Goal: Transaction & Acquisition: Purchase product/service

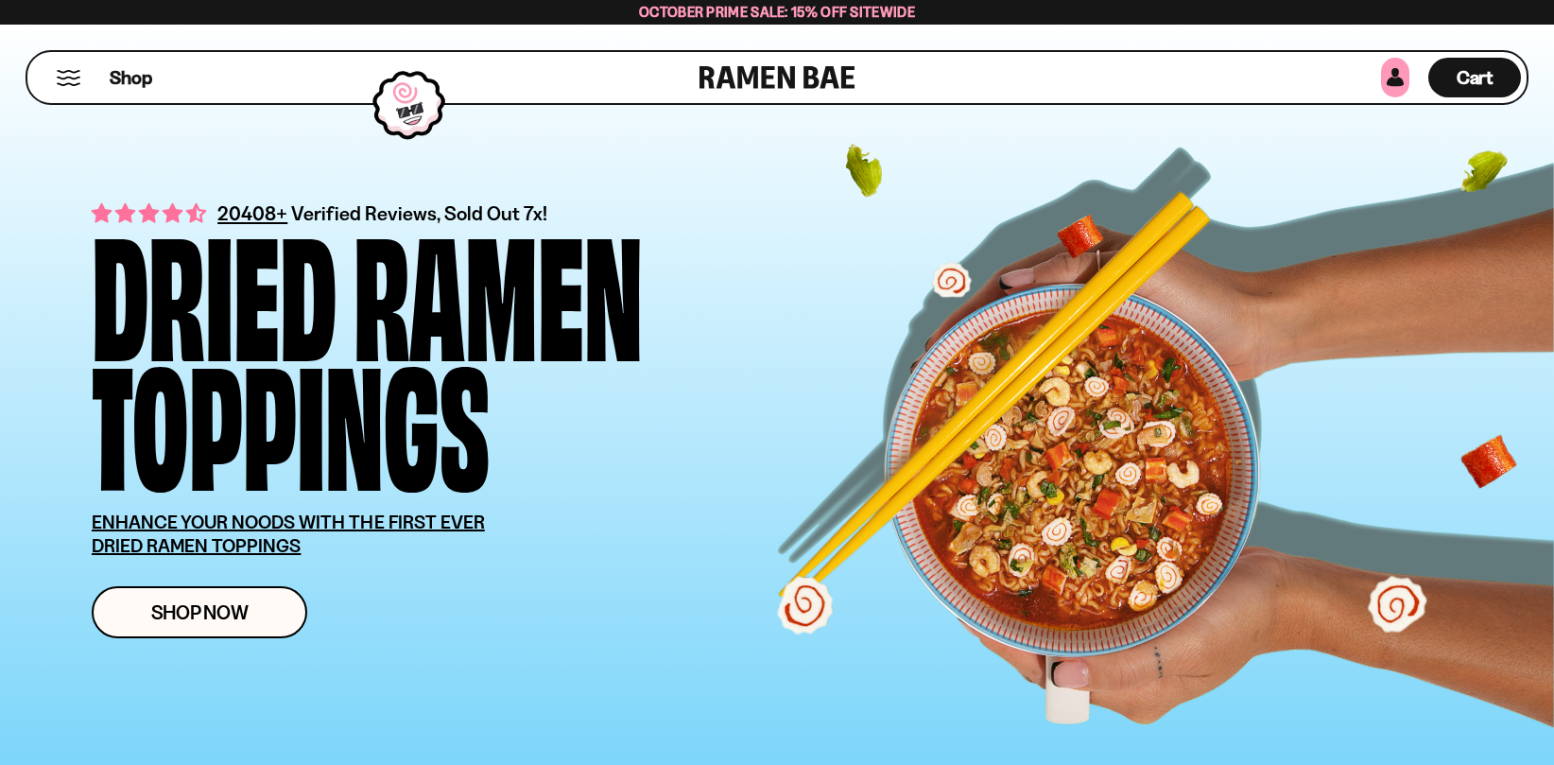
click at [1401, 80] on link at bounding box center [1395, 78] width 28 height 40
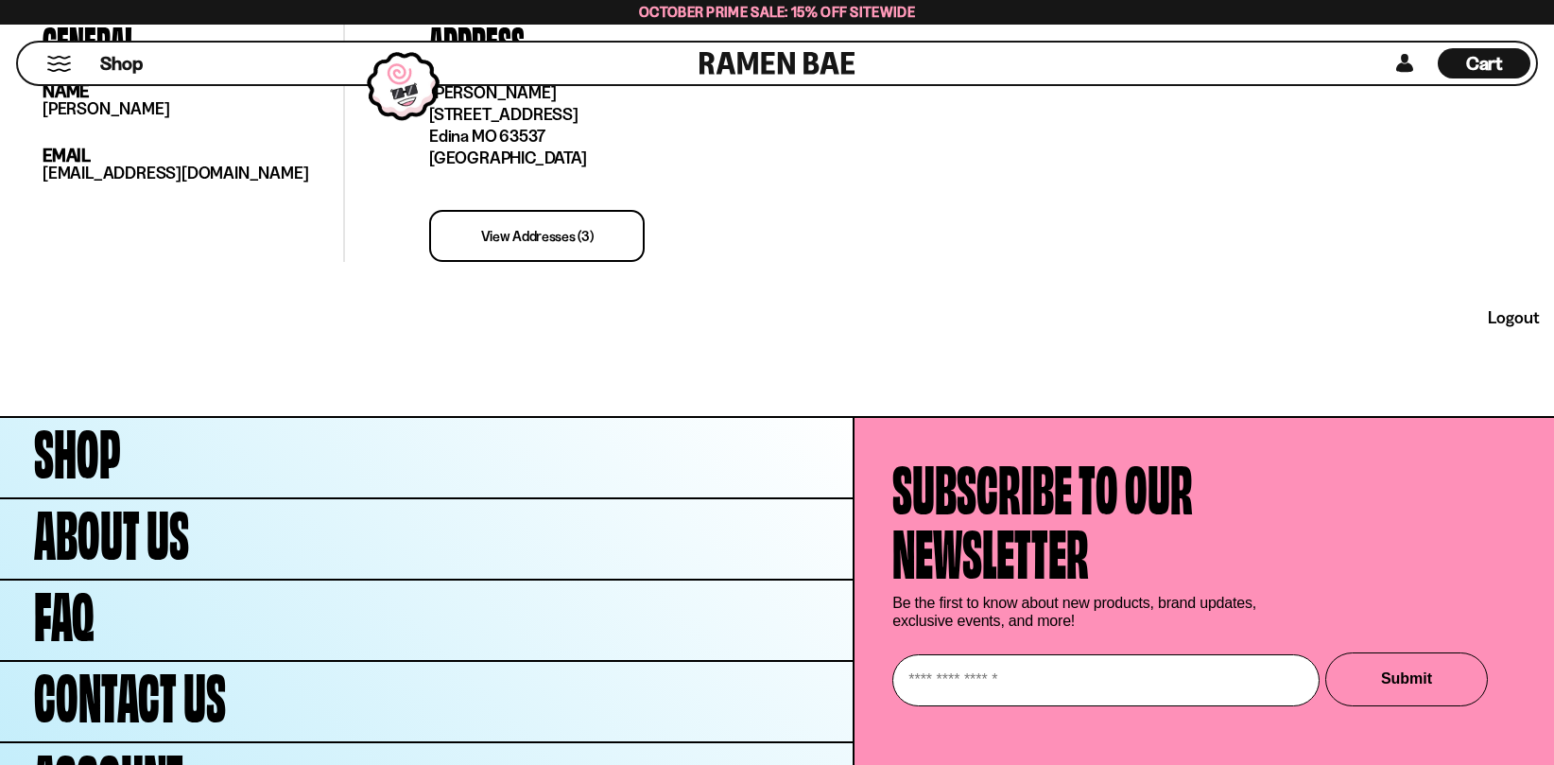
scroll to position [661, 0]
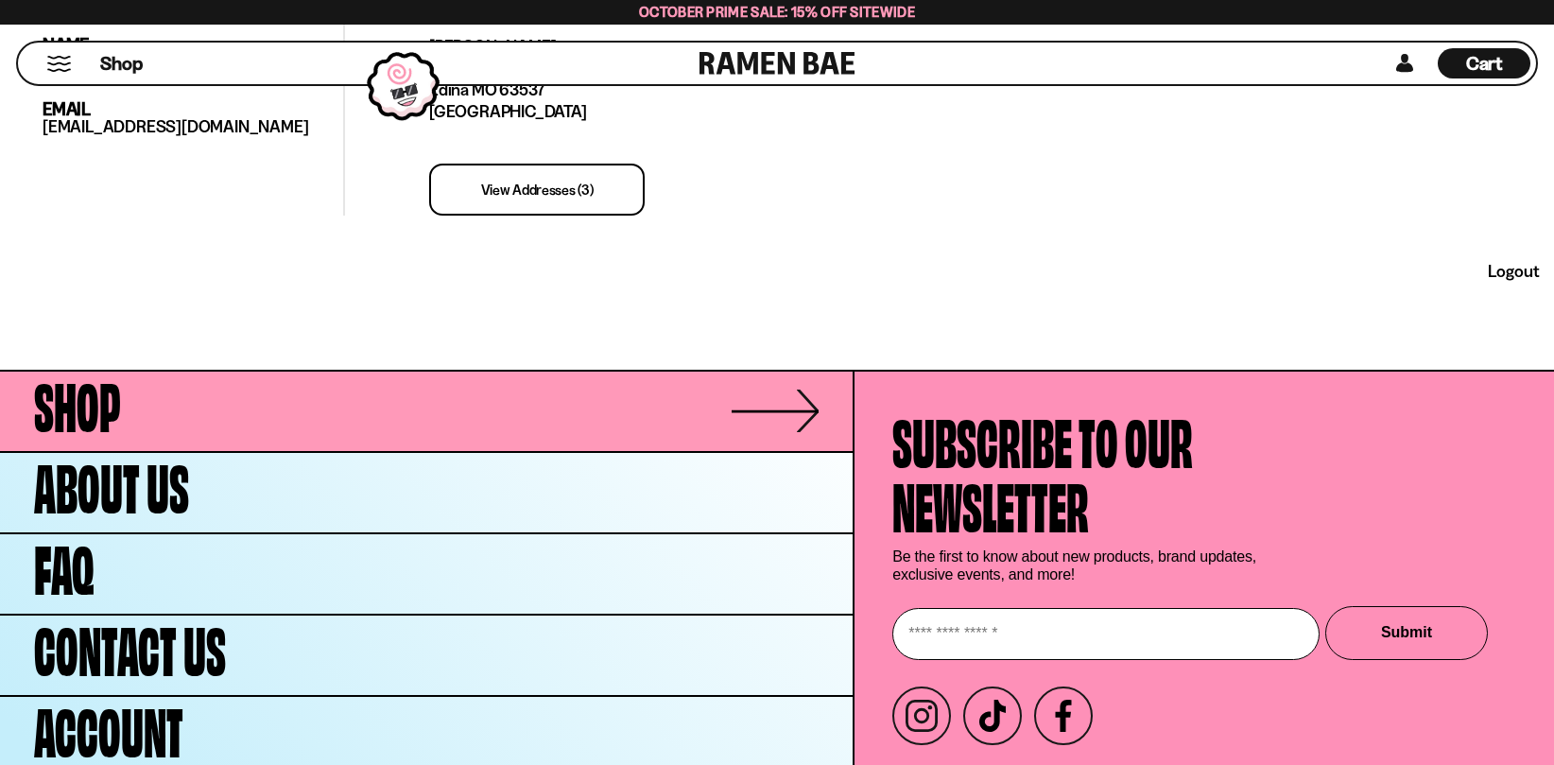
click at [780, 402] on link "Shop" at bounding box center [426, 410] width 852 height 79
click at [781, 399] on link "Shop" at bounding box center [426, 410] width 852 height 79
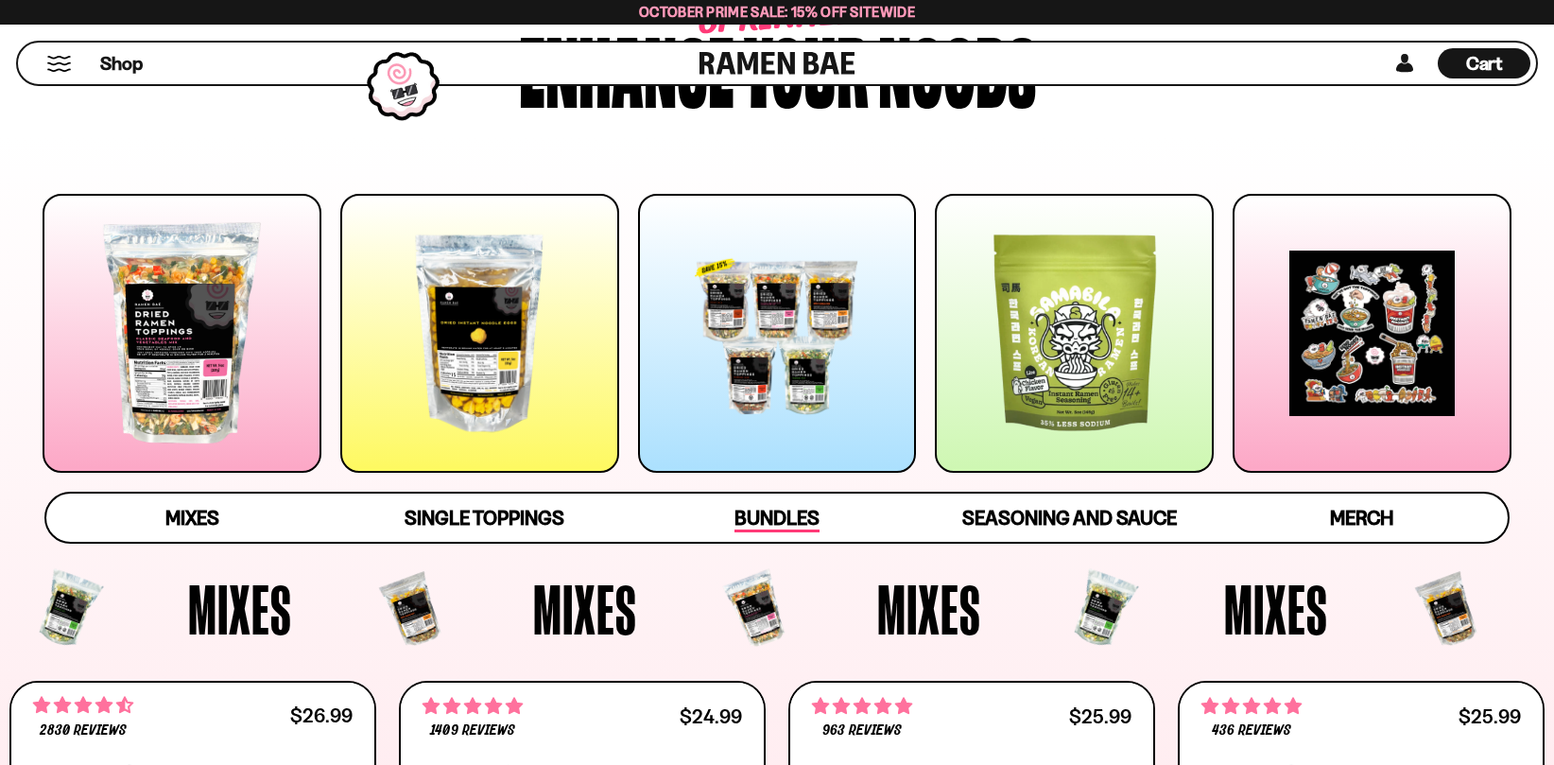
scroll to position [189, 0]
click at [209, 387] on div at bounding box center [182, 333] width 279 height 279
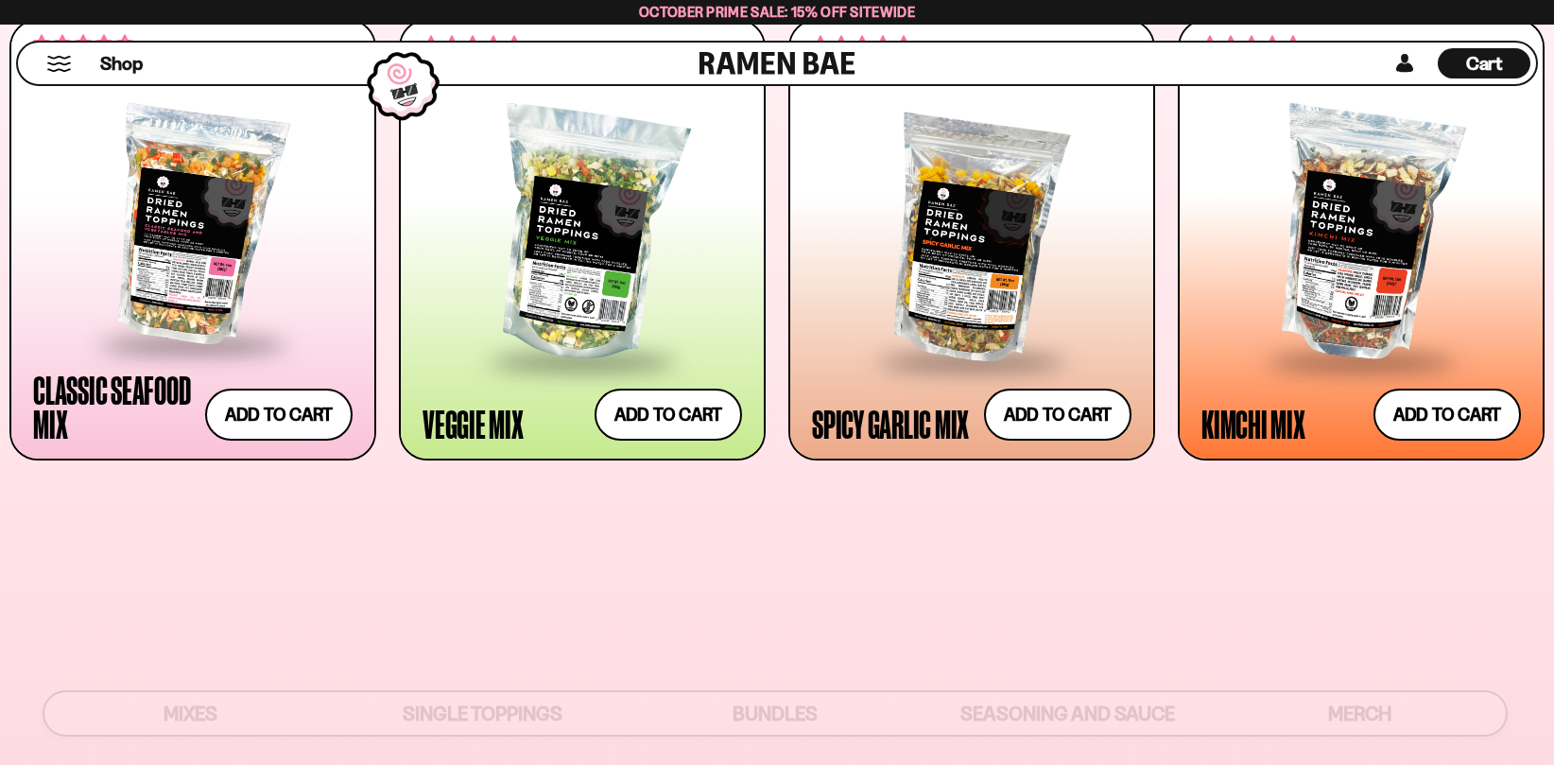
scroll to position [145, 0]
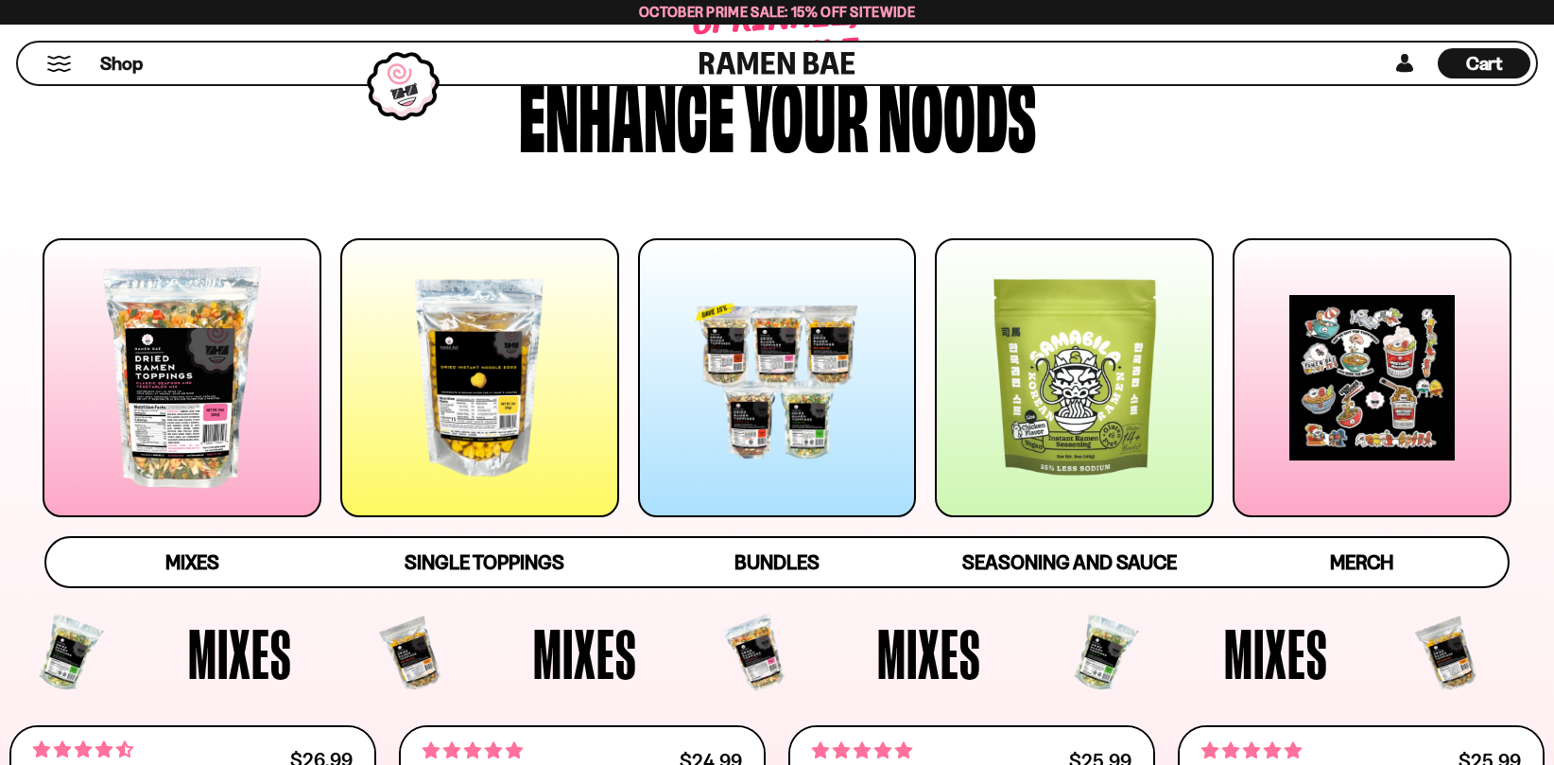
click at [242, 388] on div at bounding box center [182, 377] width 279 height 279
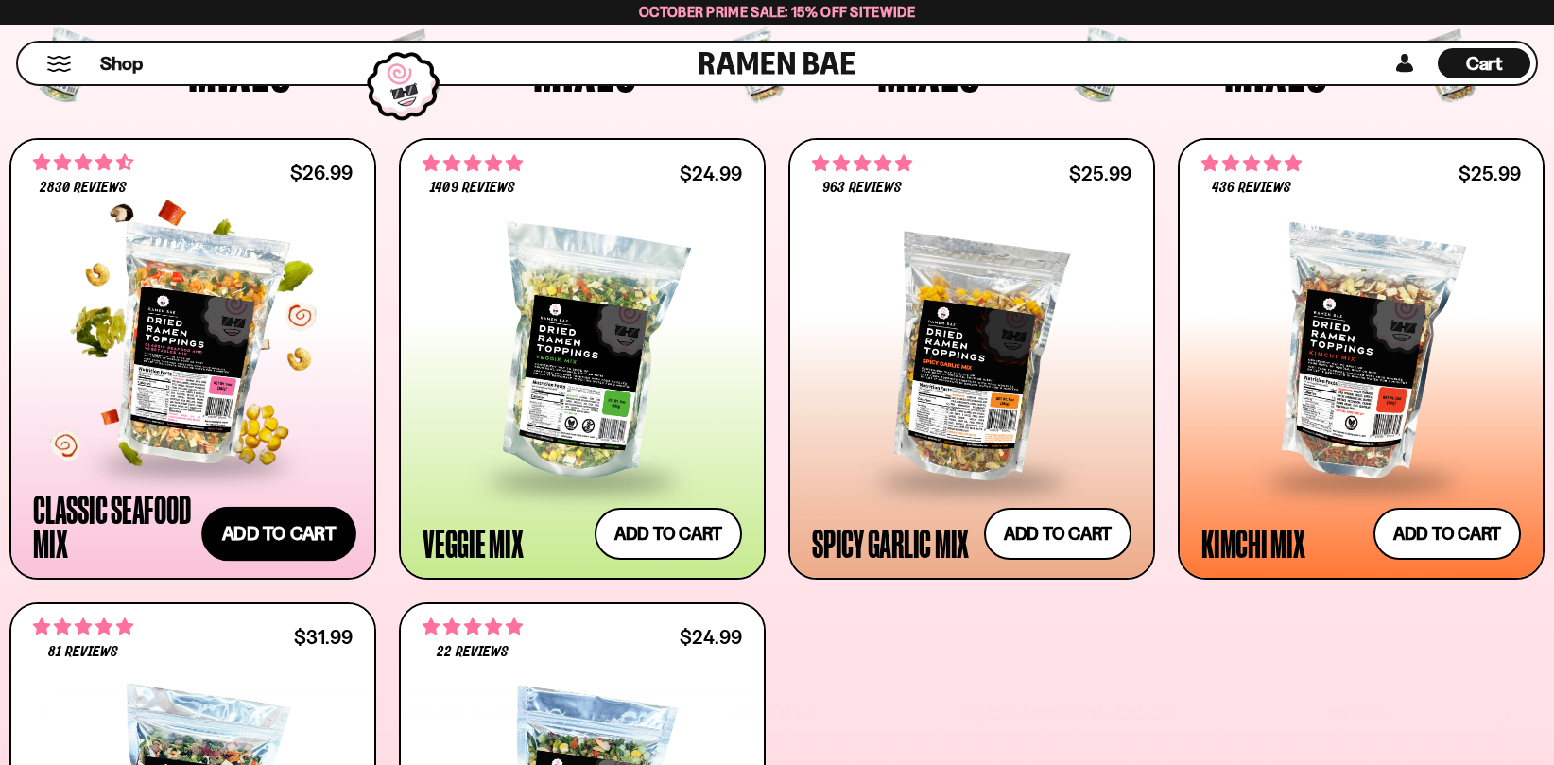
scroll to position [850, 0]
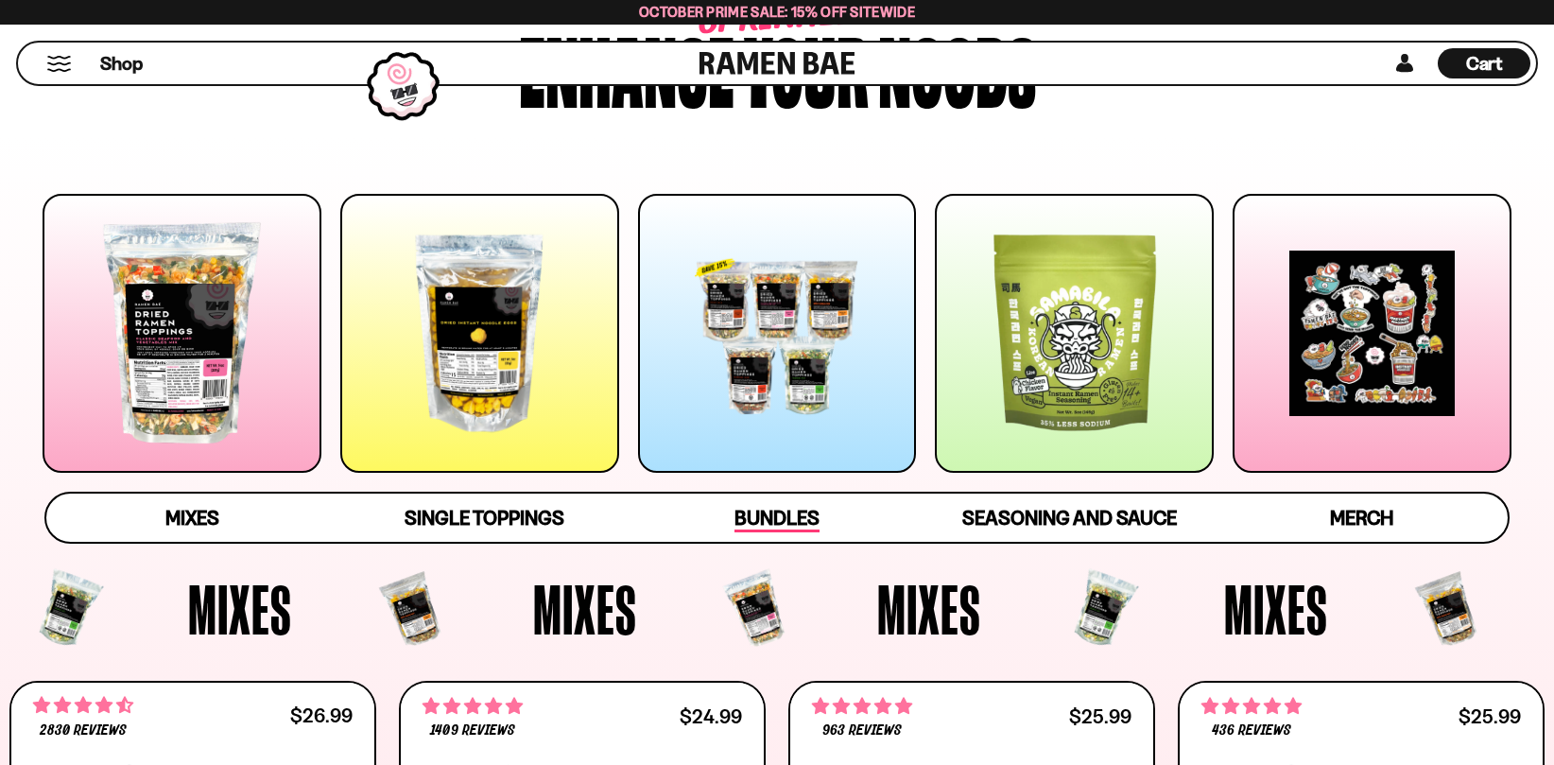
click at [765, 516] on span "Bundles" at bounding box center [776, 519] width 85 height 26
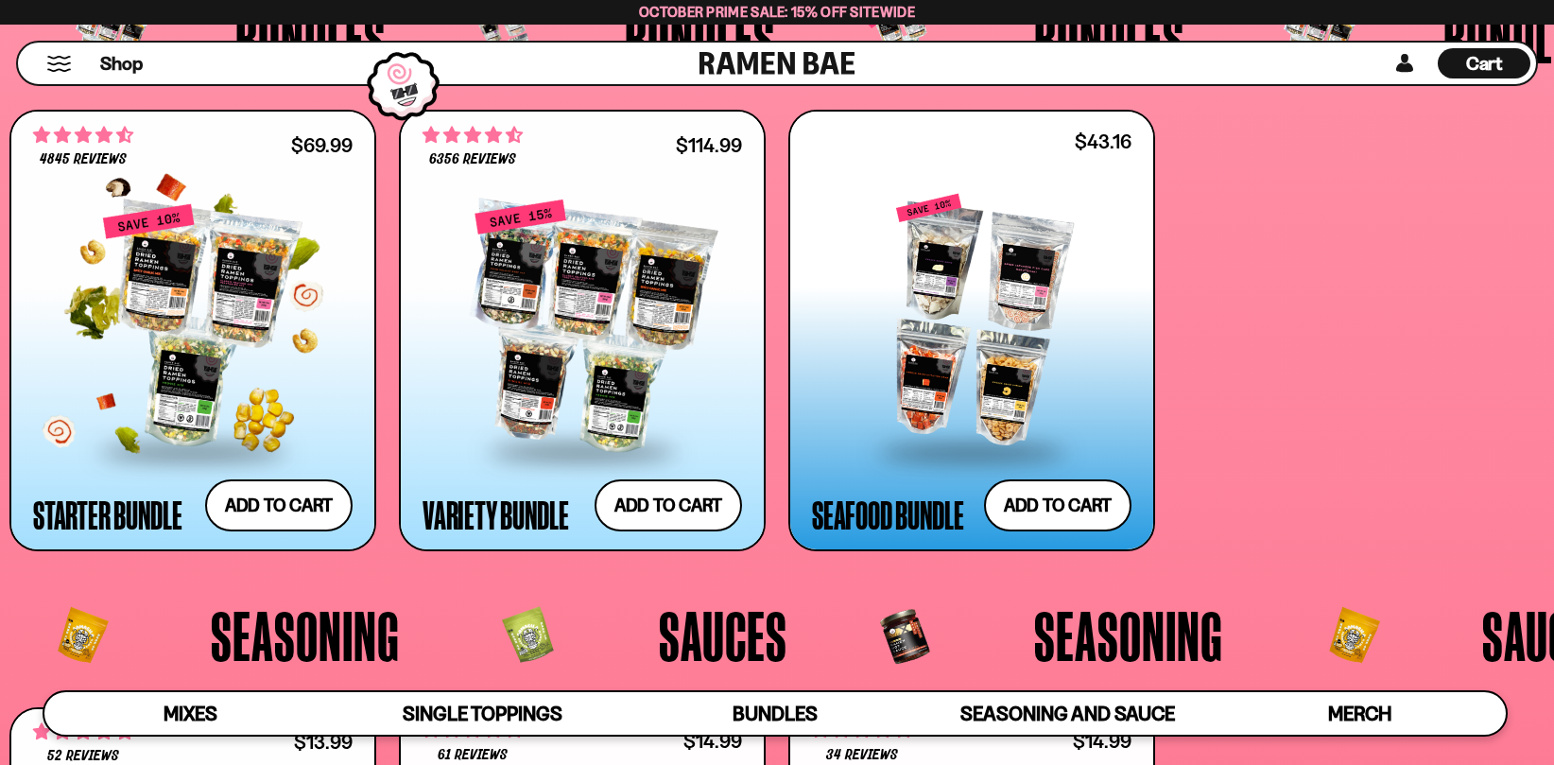
scroll to position [4270, 0]
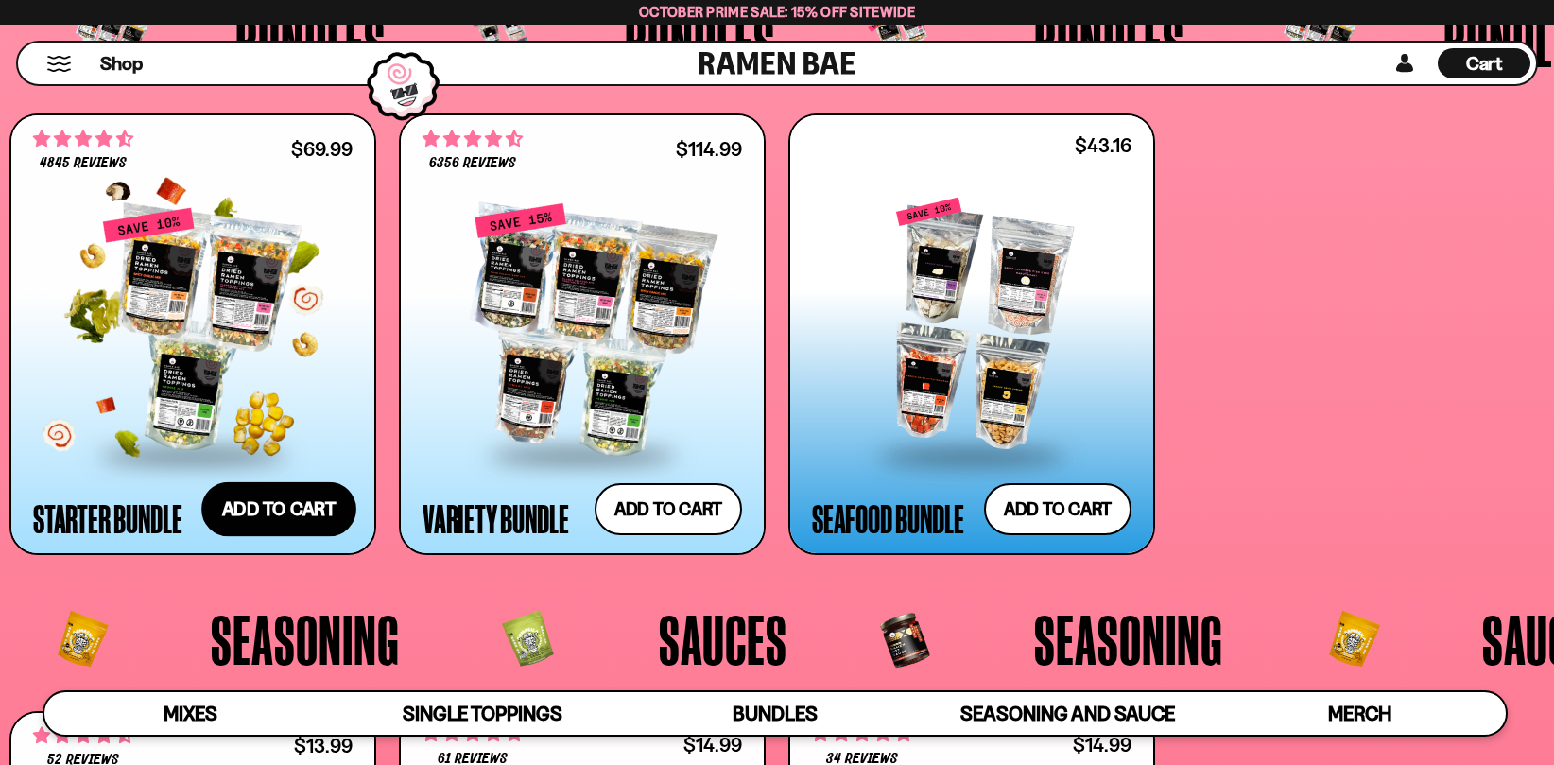
click at [286, 509] on button "Add to cart Add ― Regular price $69.99 Regular price $77.97 USD Sale price $69.…" at bounding box center [278, 508] width 155 height 55
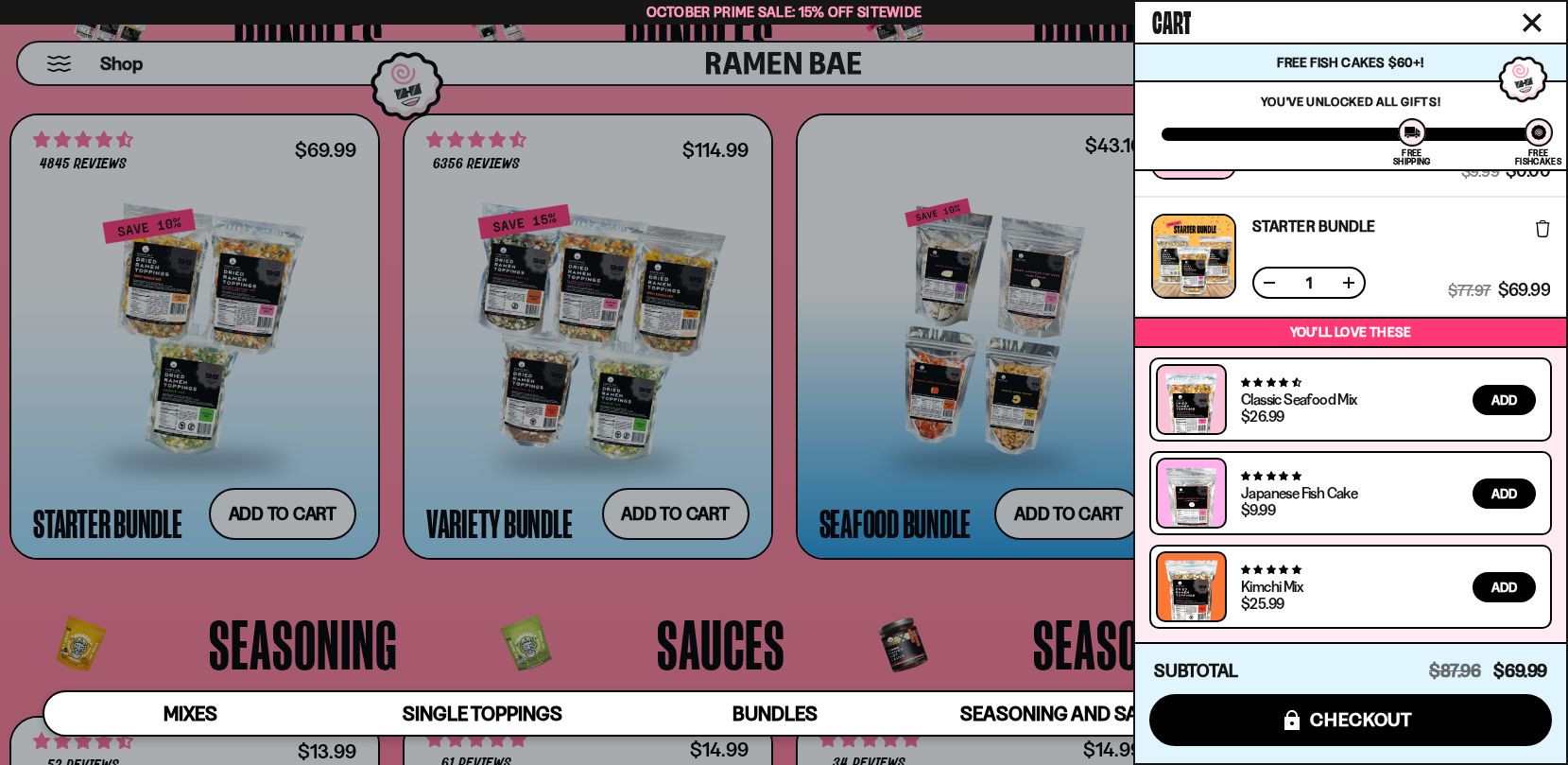
scroll to position [0, 0]
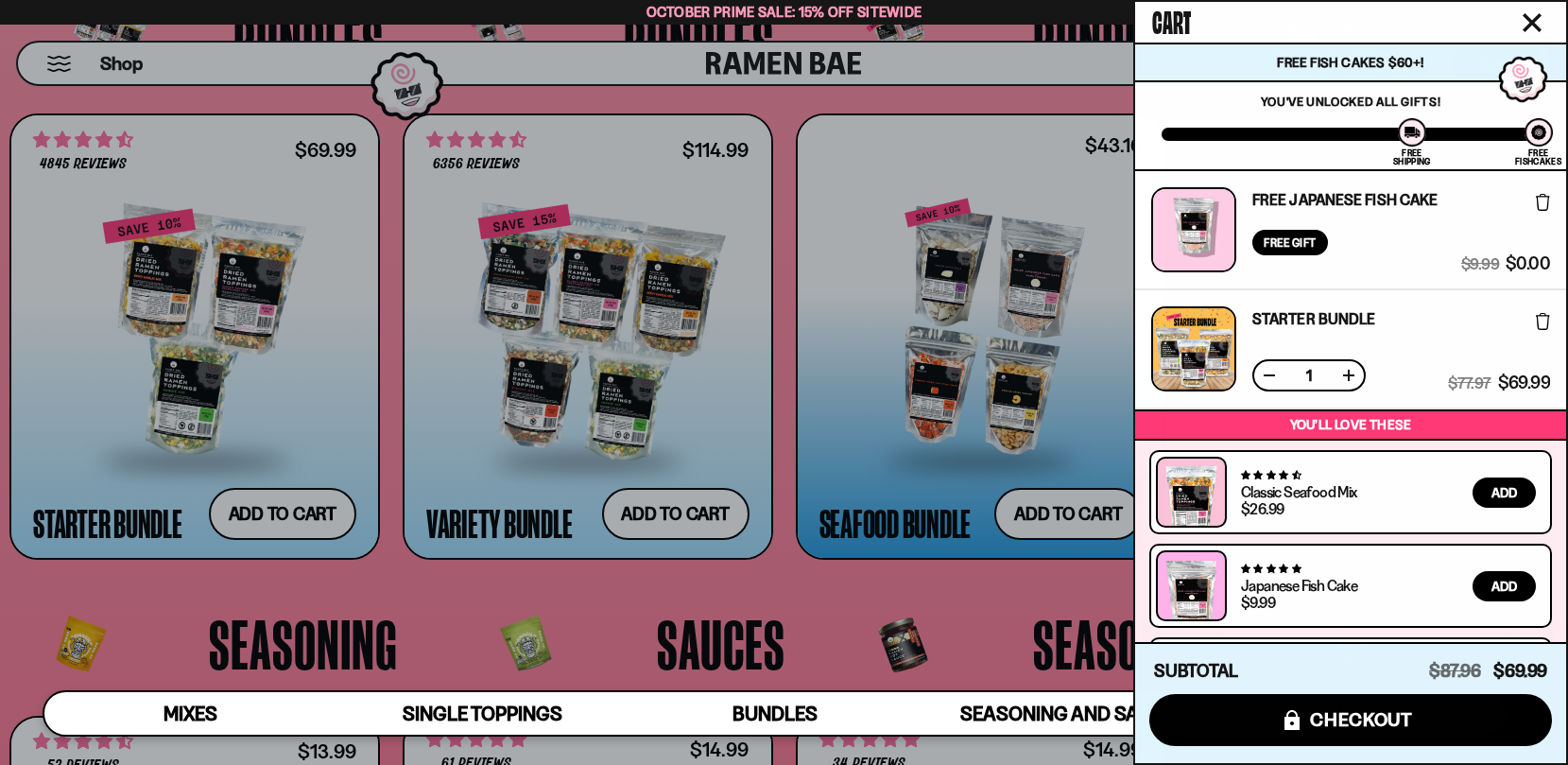
click at [1545, 205] on icon at bounding box center [1543, 202] width 14 height 17
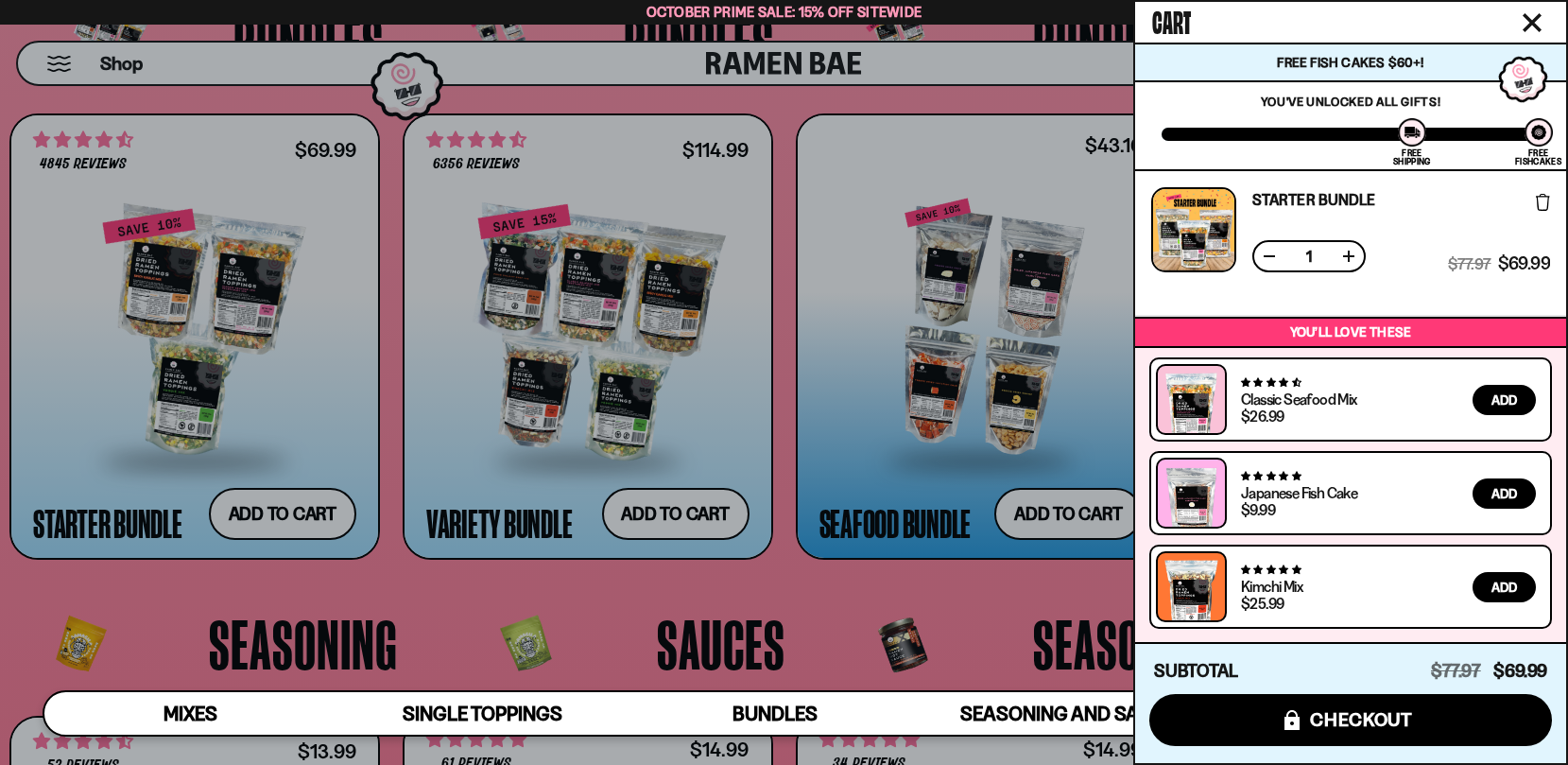
click at [1548, 206] on icon at bounding box center [1543, 202] width 14 height 17
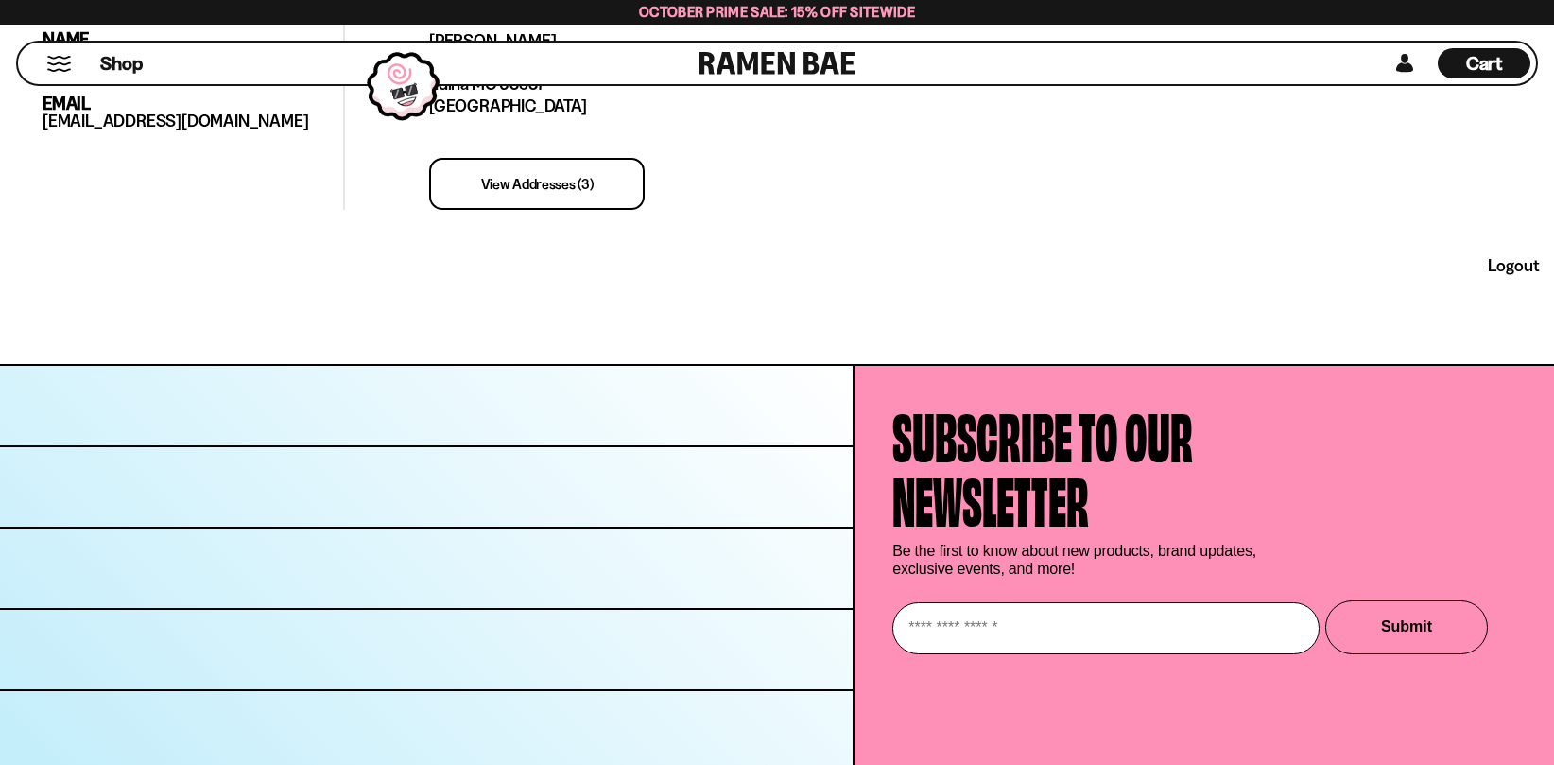
scroll to position [667, 0]
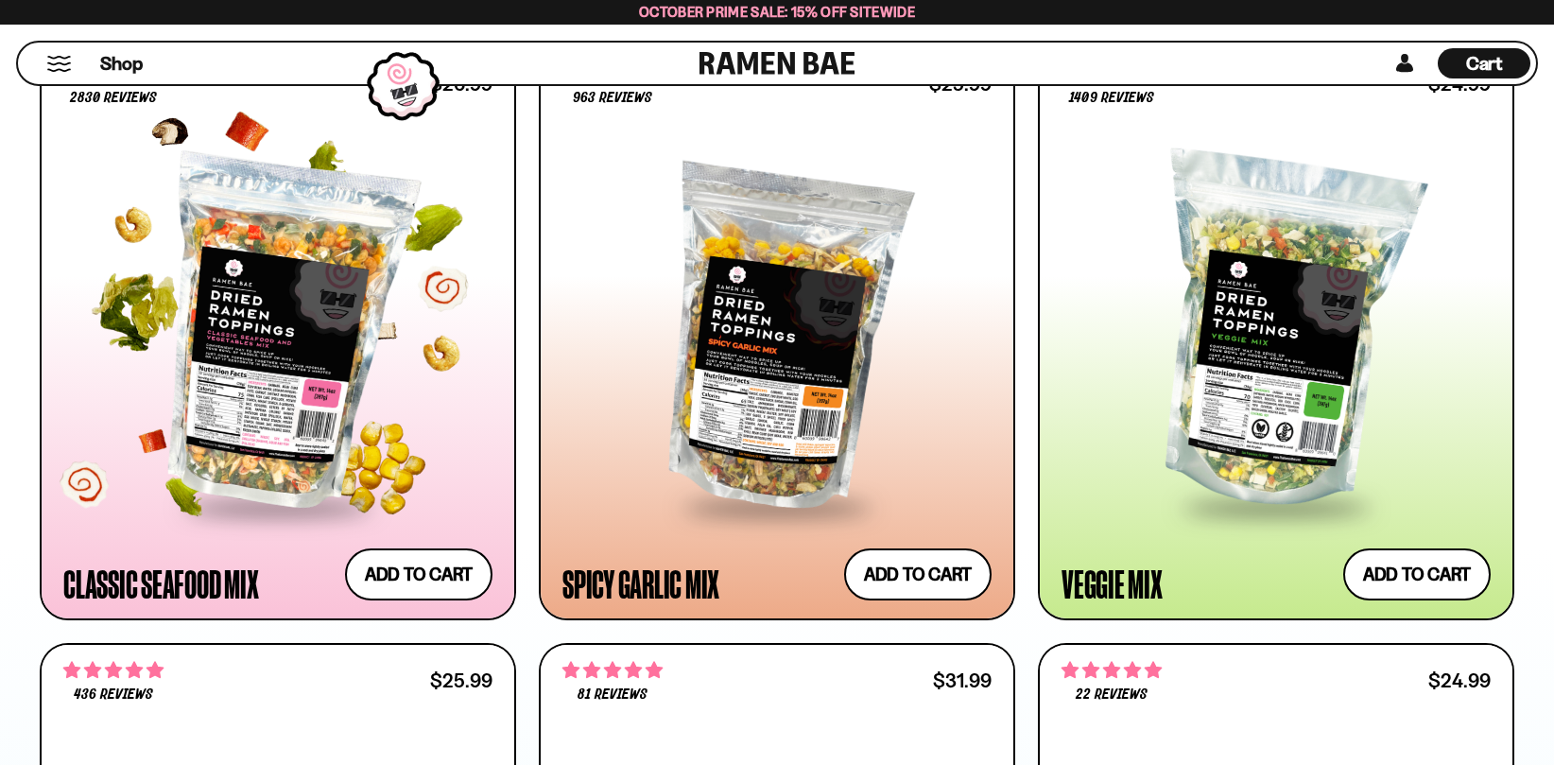
scroll to position [1134, 0]
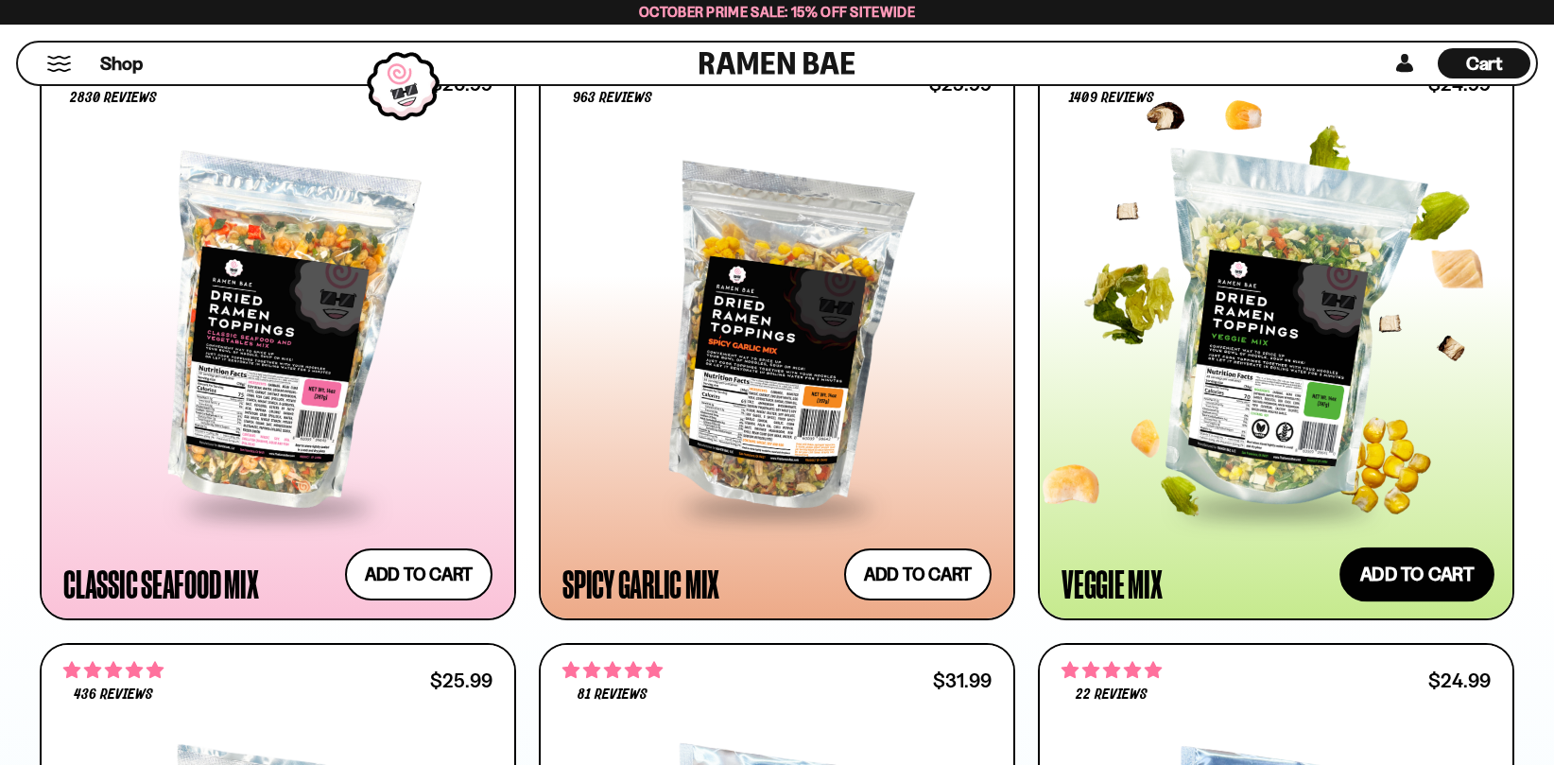
click at [1411, 575] on button "Add to cart Add ― Regular price $24.99 Regular price Sale price $24.99 Unit pri…" at bounding box center [1416, 573] width 155 height 55
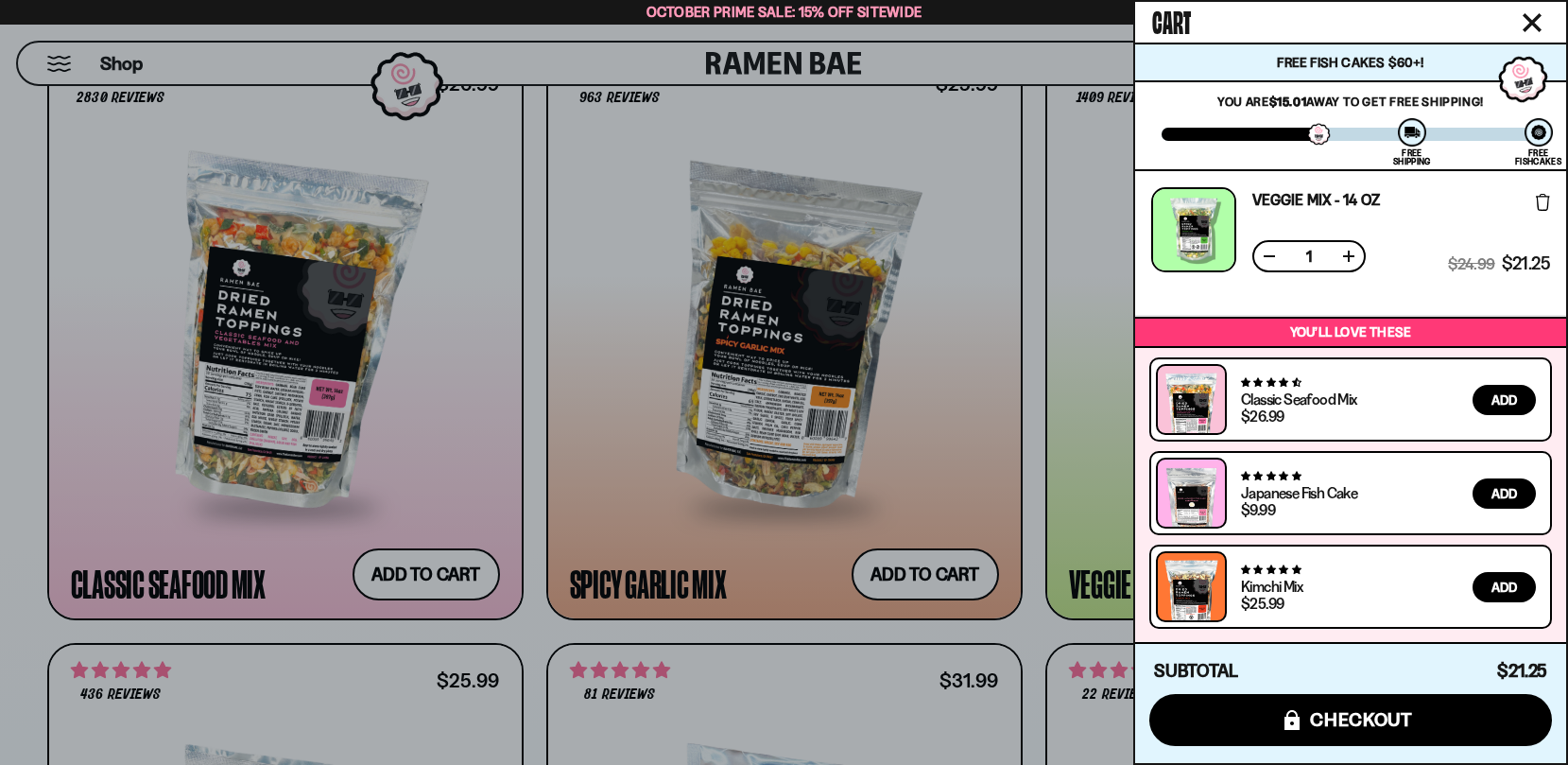
click at [1004, 387] on div at bounding box center [784, 382] width 1568 height 765
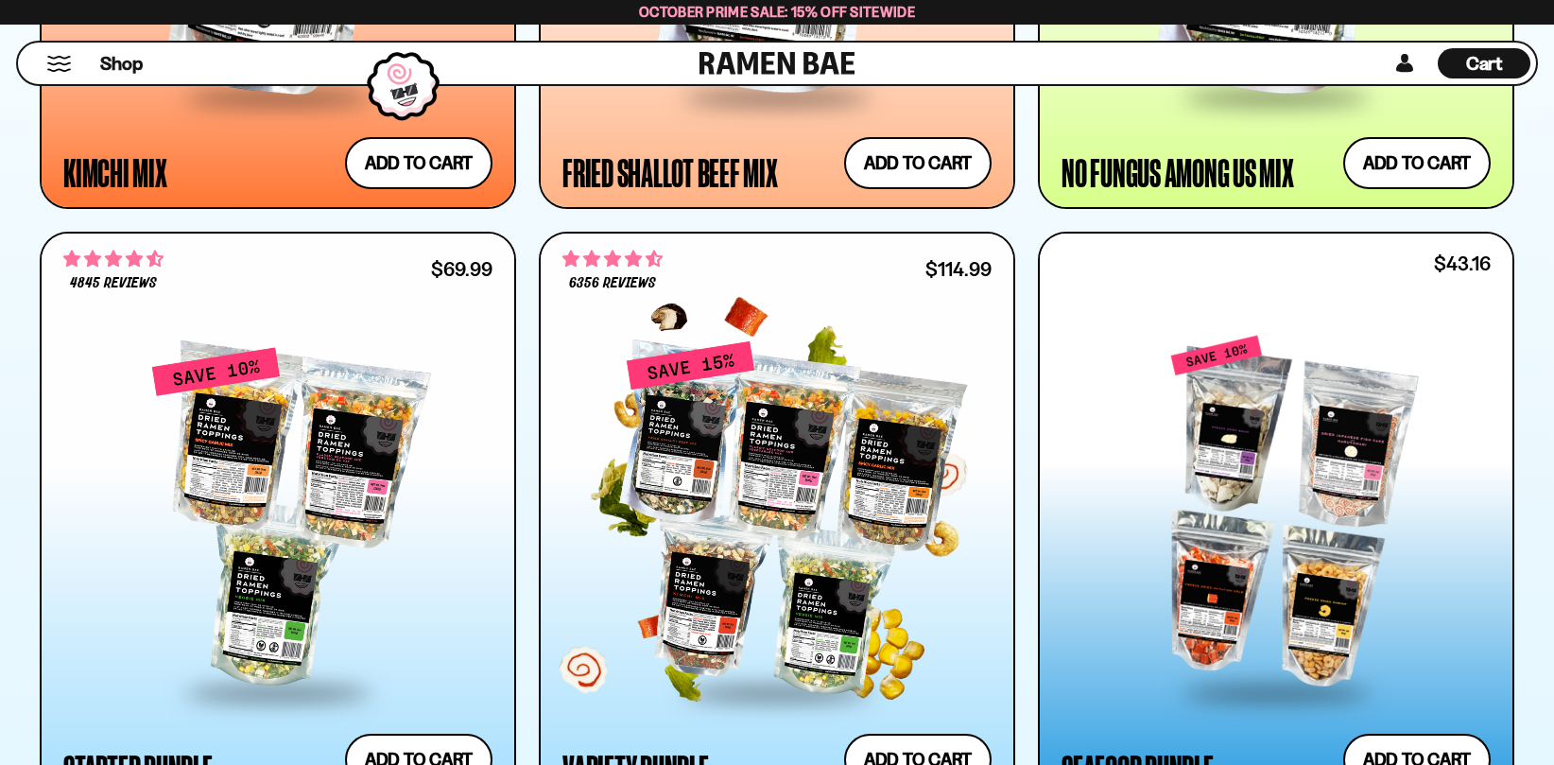
scroll to position [2173, 0]
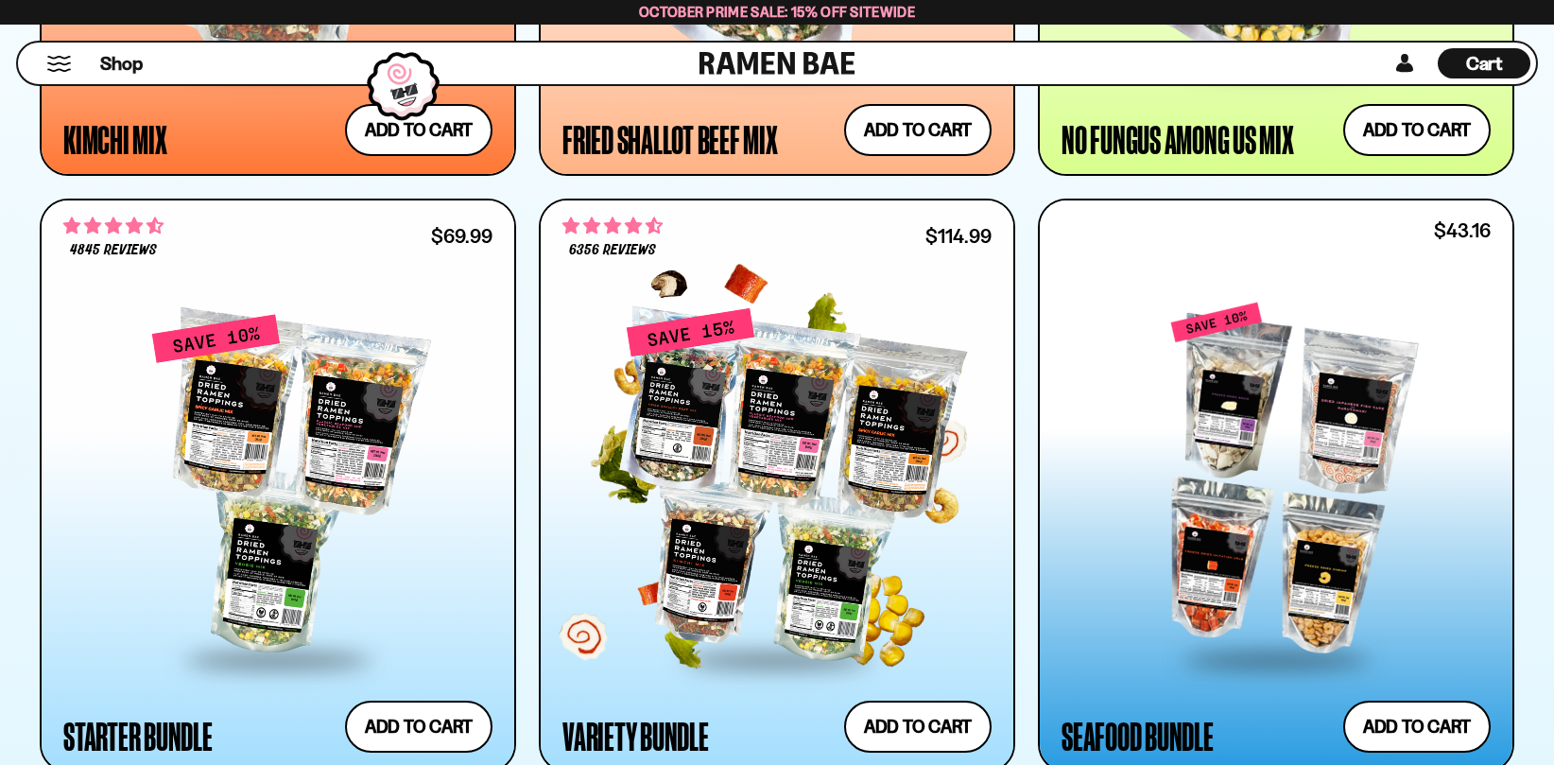
drag, startPoint x: 747, startPoint y: 550, endPoint x: 561, endPoint y: 521, distance: 188.5
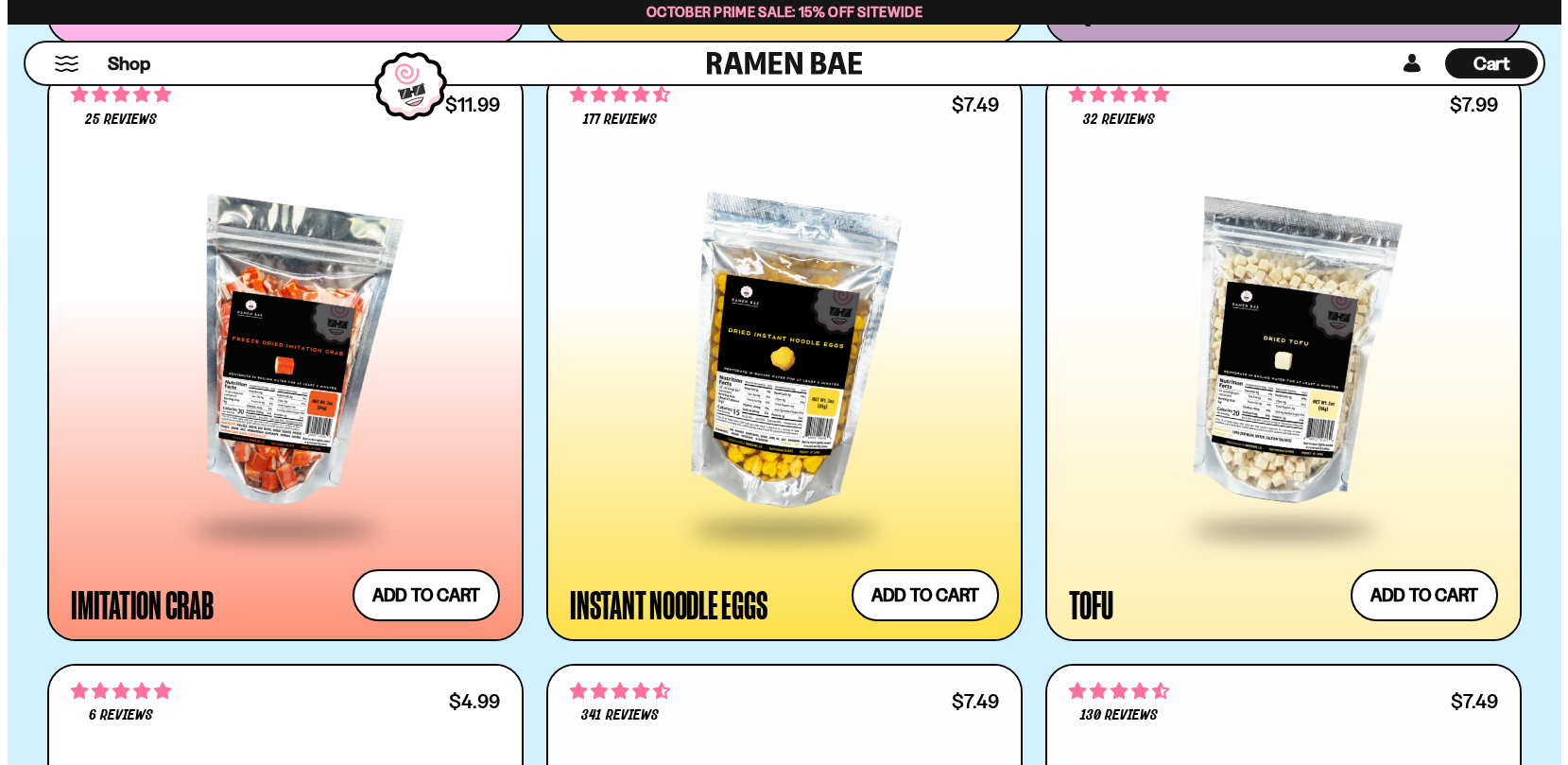
scroll to position [3591, 0]
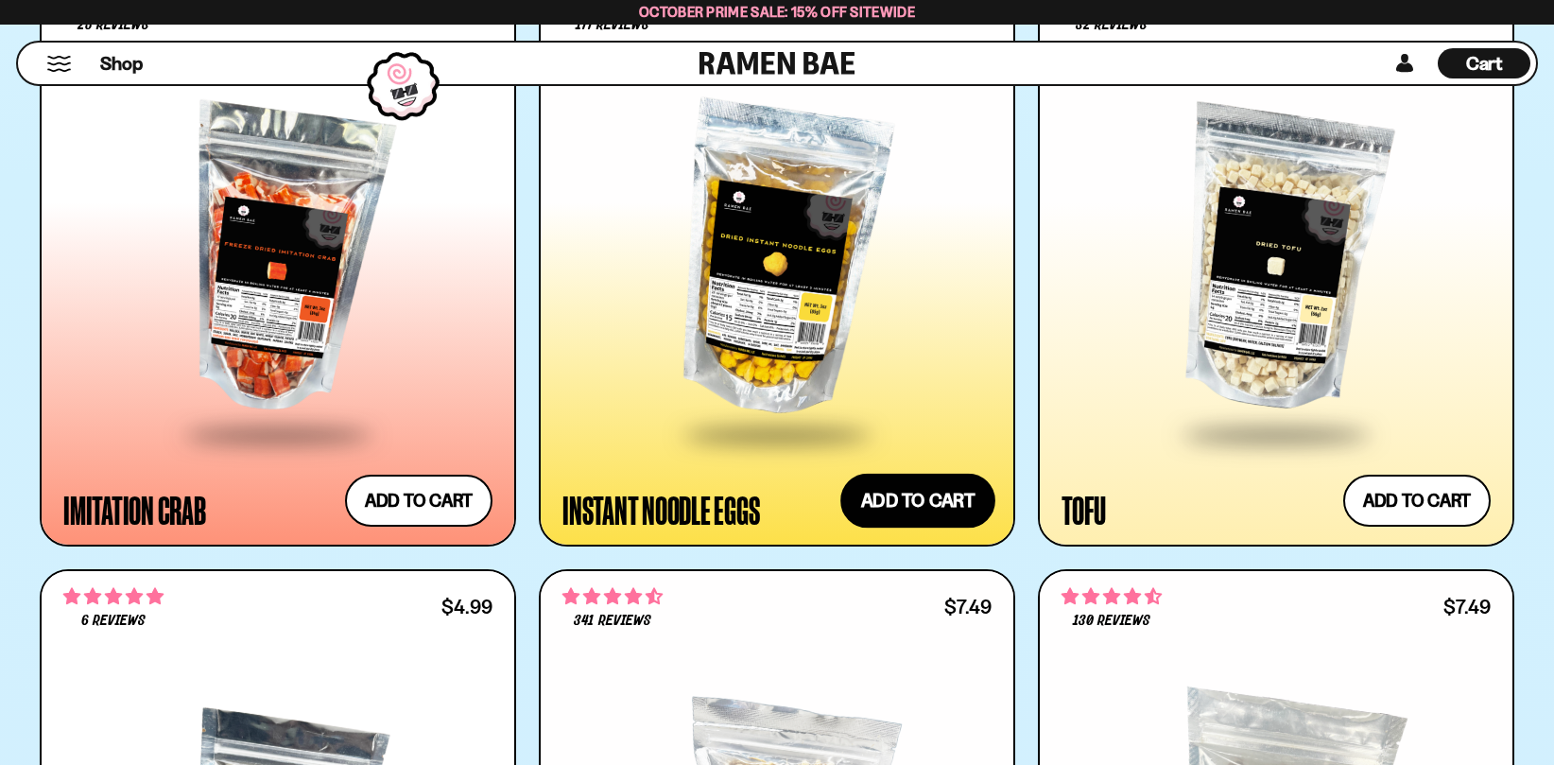
click at [913, 497] on button "Add to cart Add ― Regular price $7.49 Regular price Sale price $7.49 Unit price…" at bounding box center [917, 500] width 155 height 55
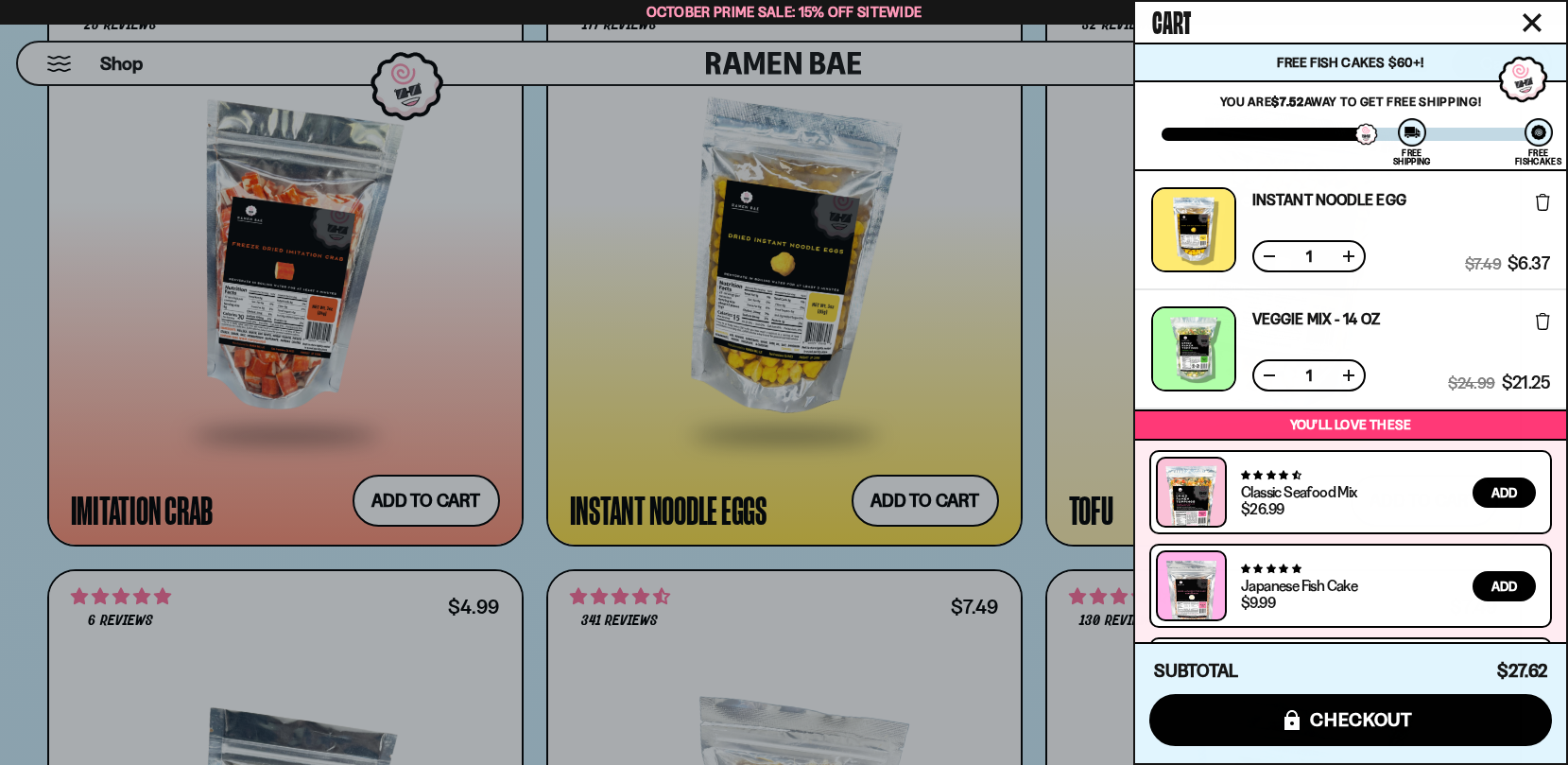
click at [1068, 561] on div at bounding box center [784, 382] width 1568 height 765
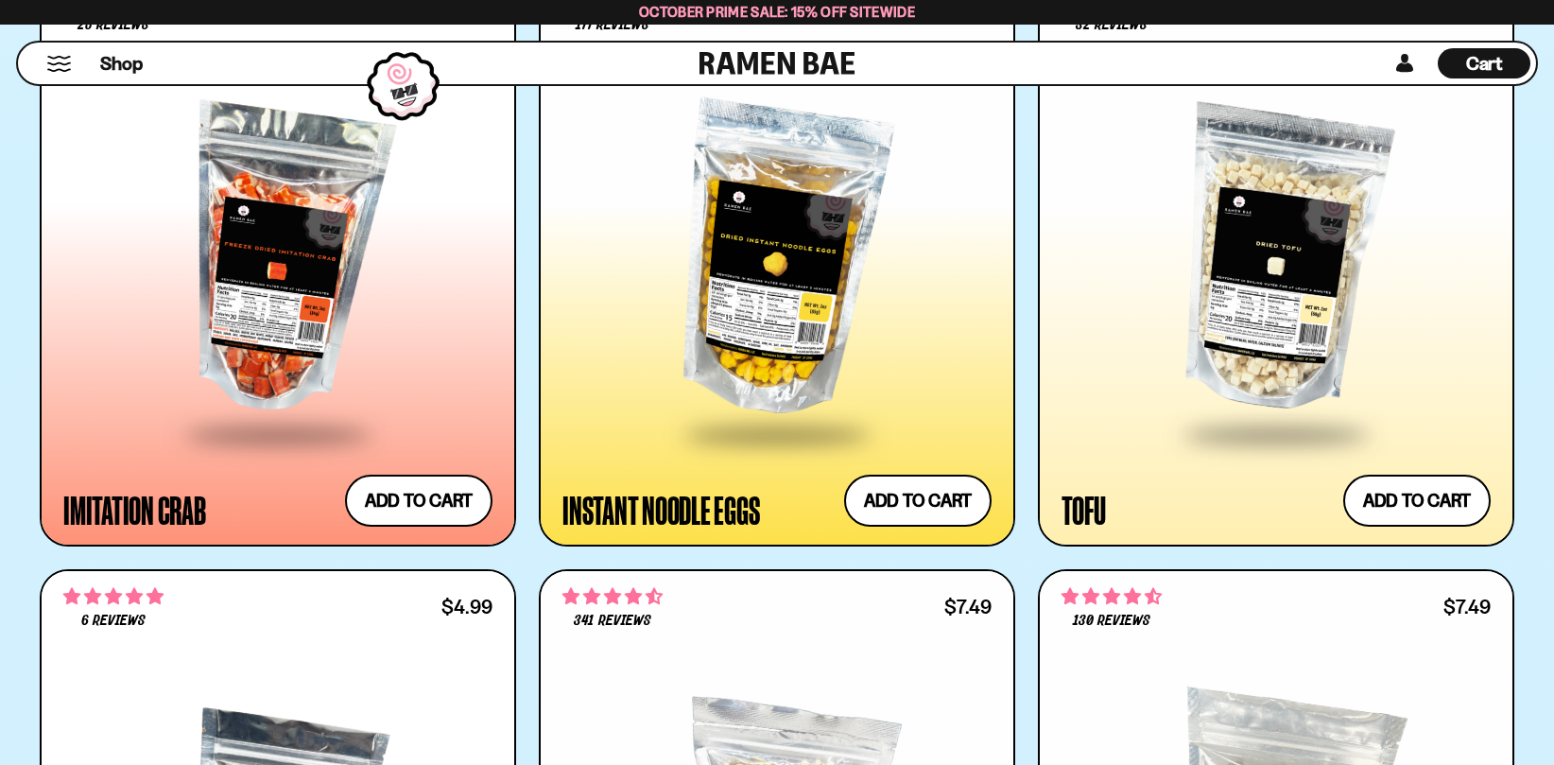
click at [1074, 558] on div at bounding box center [777, 382] width 1554 height 765
click at [1451, 505] on button "Add to cart Add ― Regular price $7.99 Regular price Sale price $7.99 Unit price…" at bounding box center [1416, 500] width 155 height 55
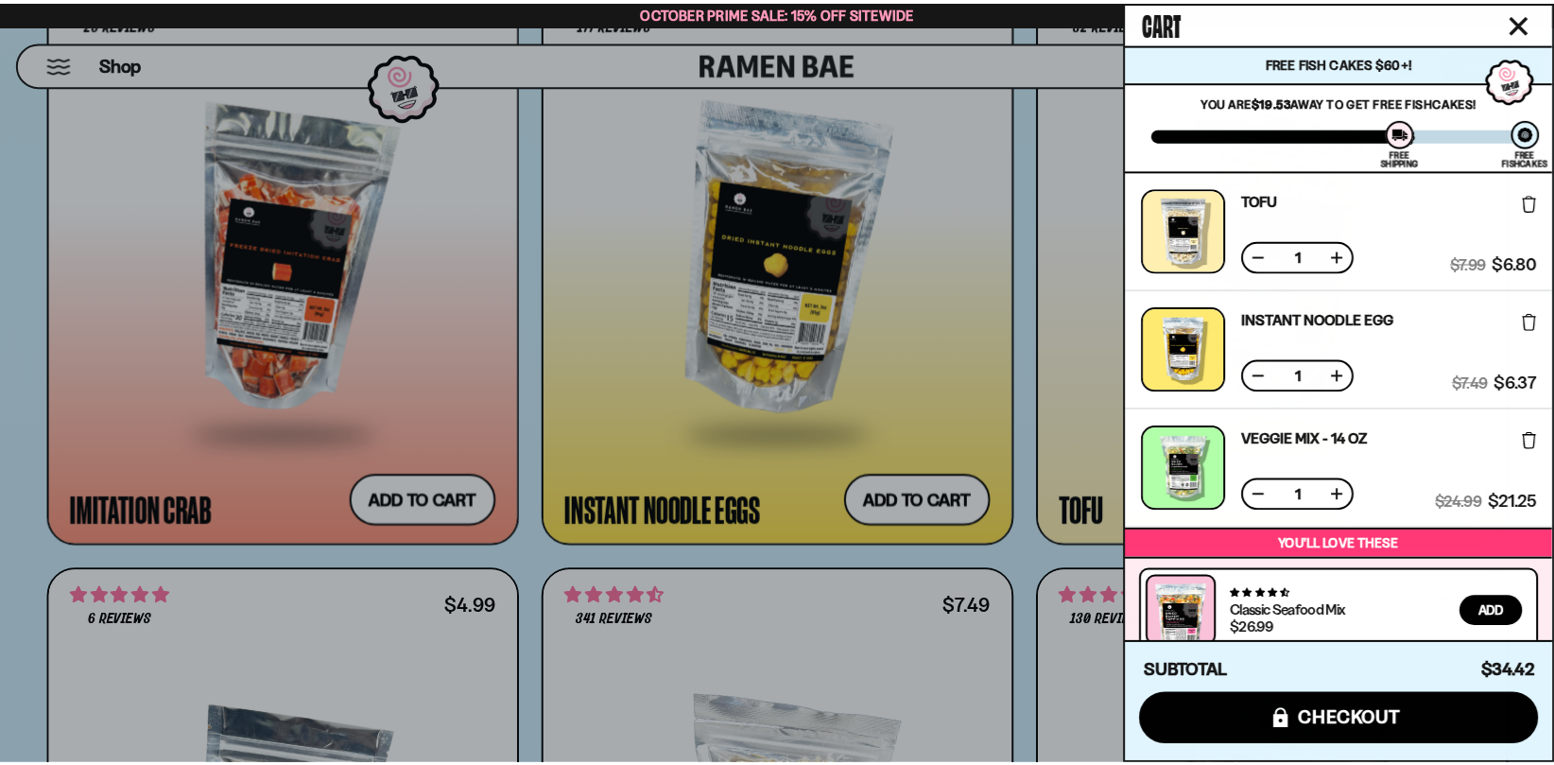
scroll to position [212, 0]
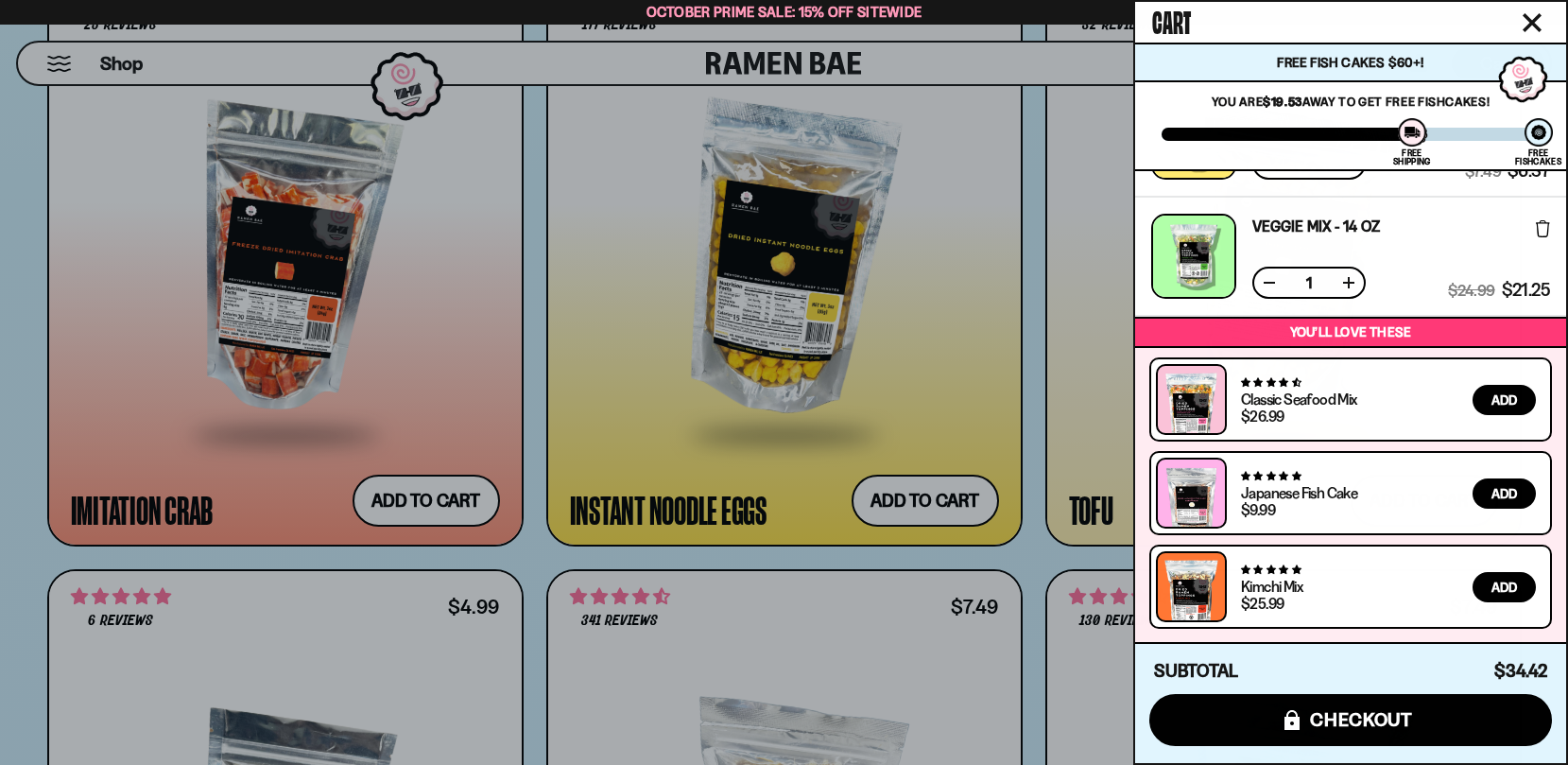
click at [582, 544] on div at bounding box center [784, 382] width 1568 height 765
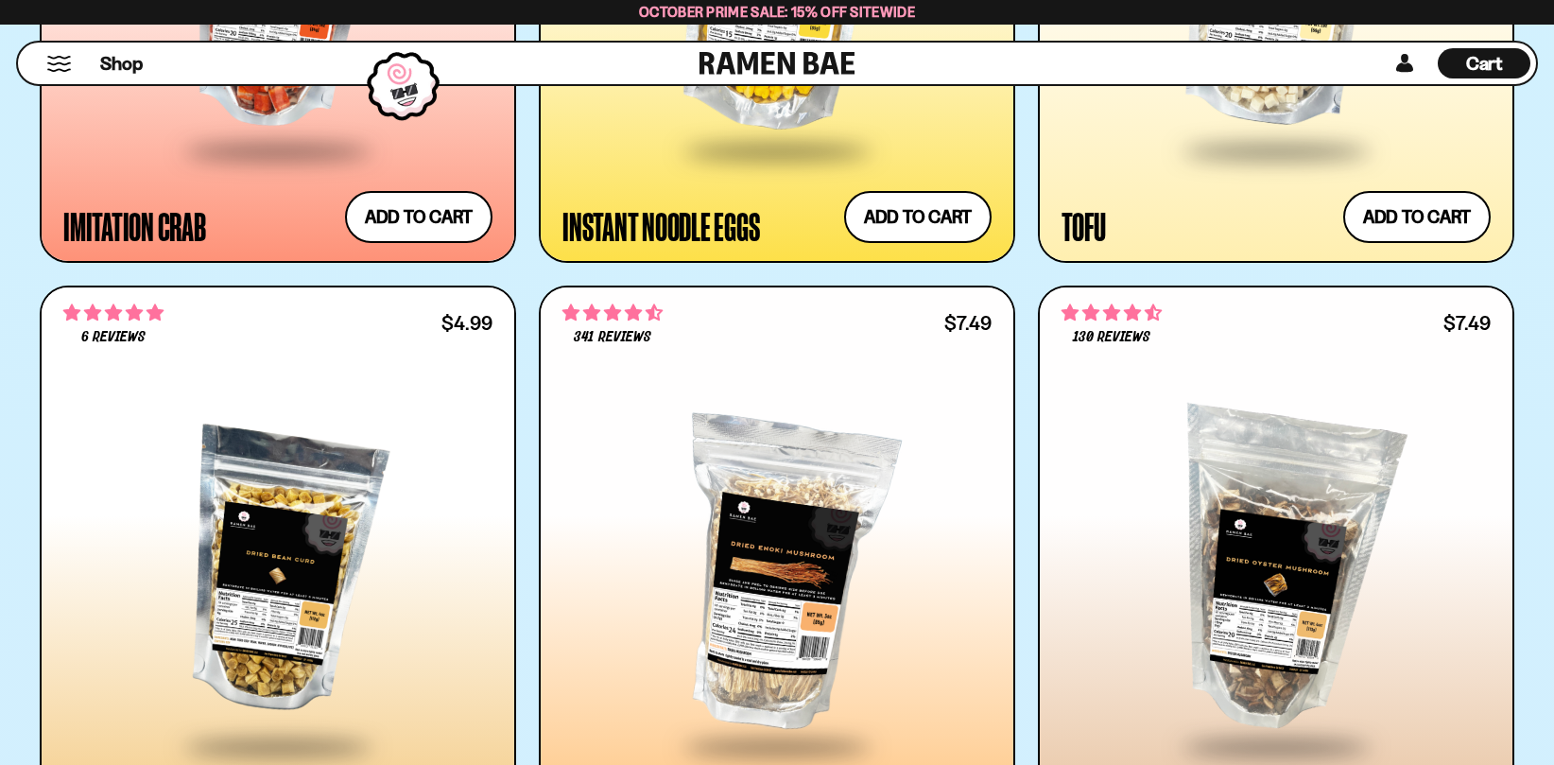
scroll to position [3969, 0]
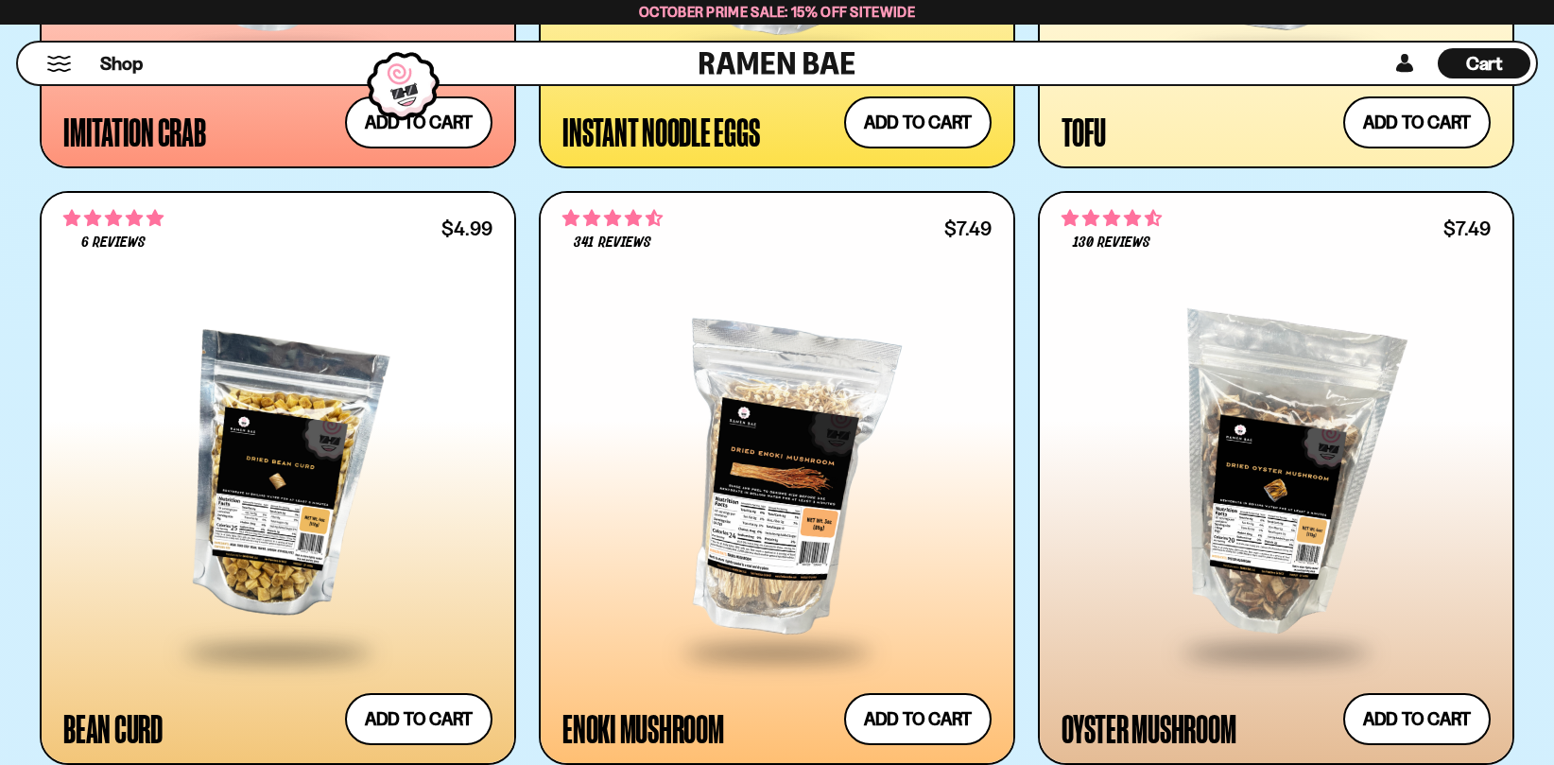
drag, startPoint x: 540, startPoint y: 525, endPoint x: 566, endPoint y: 487, distance: 46.9
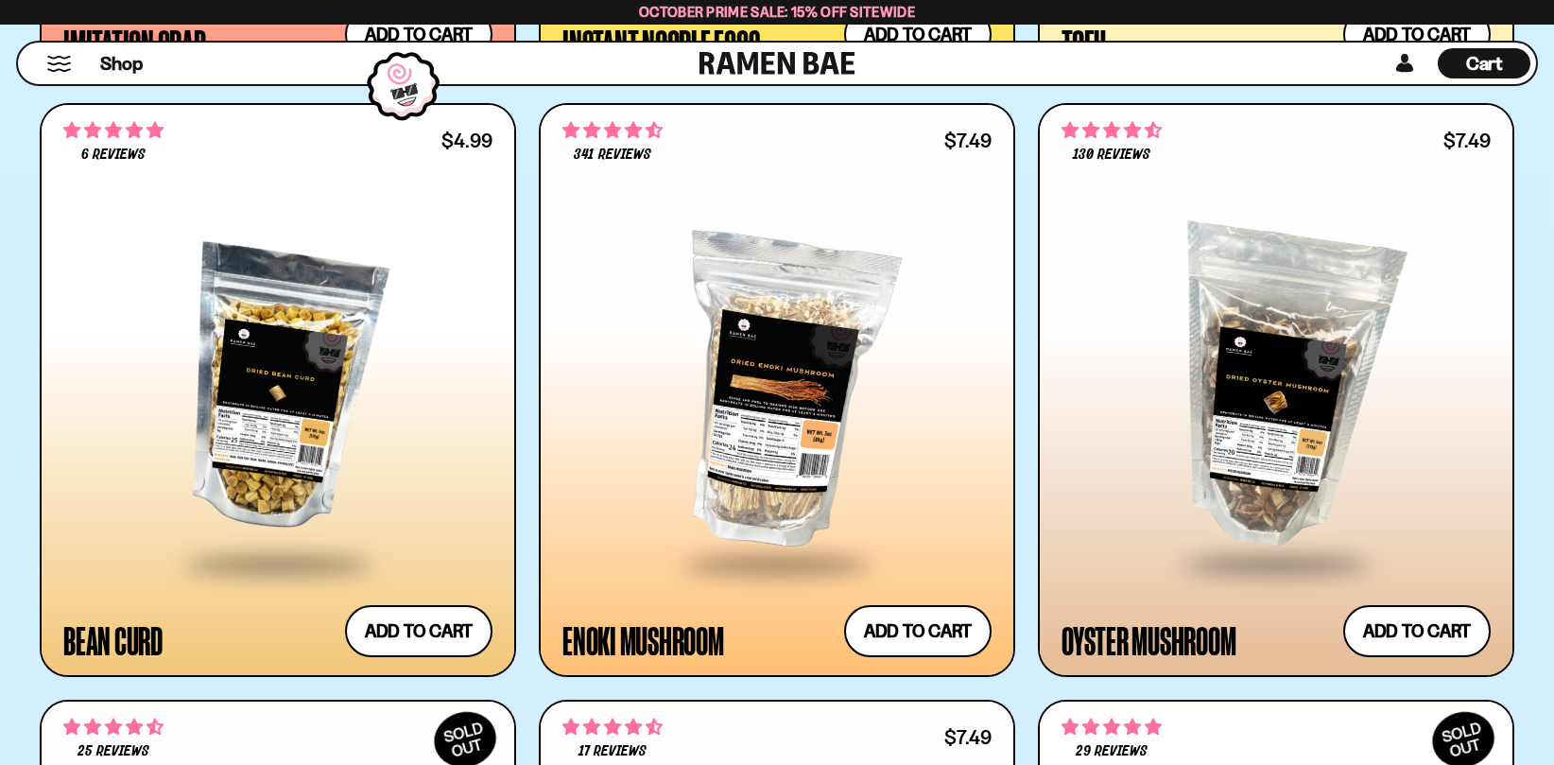
scroll to position [4252, 0]
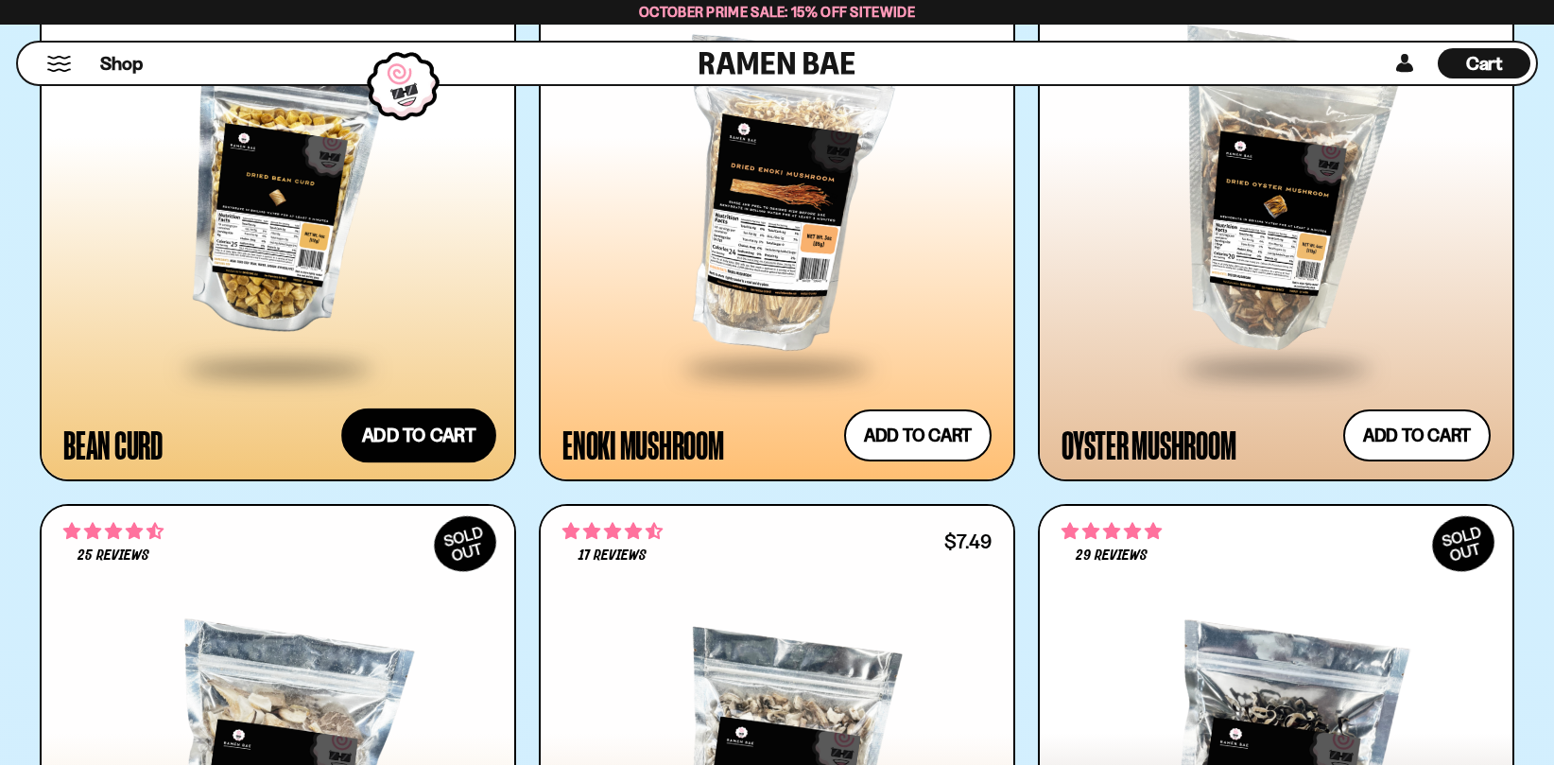
click at [454, 426] on button "Add to cart Add ― Regular price $4.99 Regular price Sale price $4.99 Unit price…" at bounding box center [418, 434] width 155 height 55
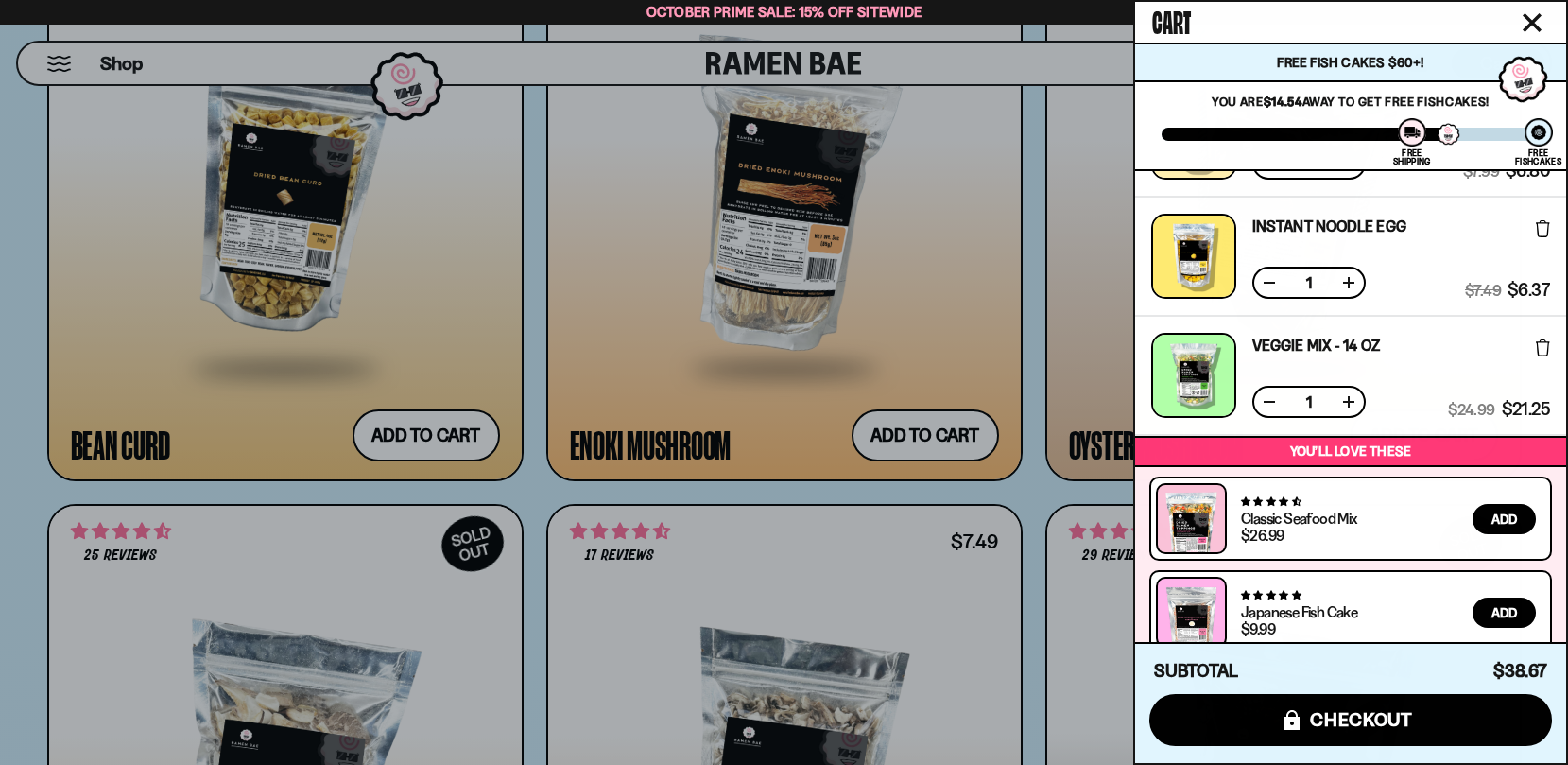
click at [964, 451] on div at bounding box center [784, 382] width 1568 height 765
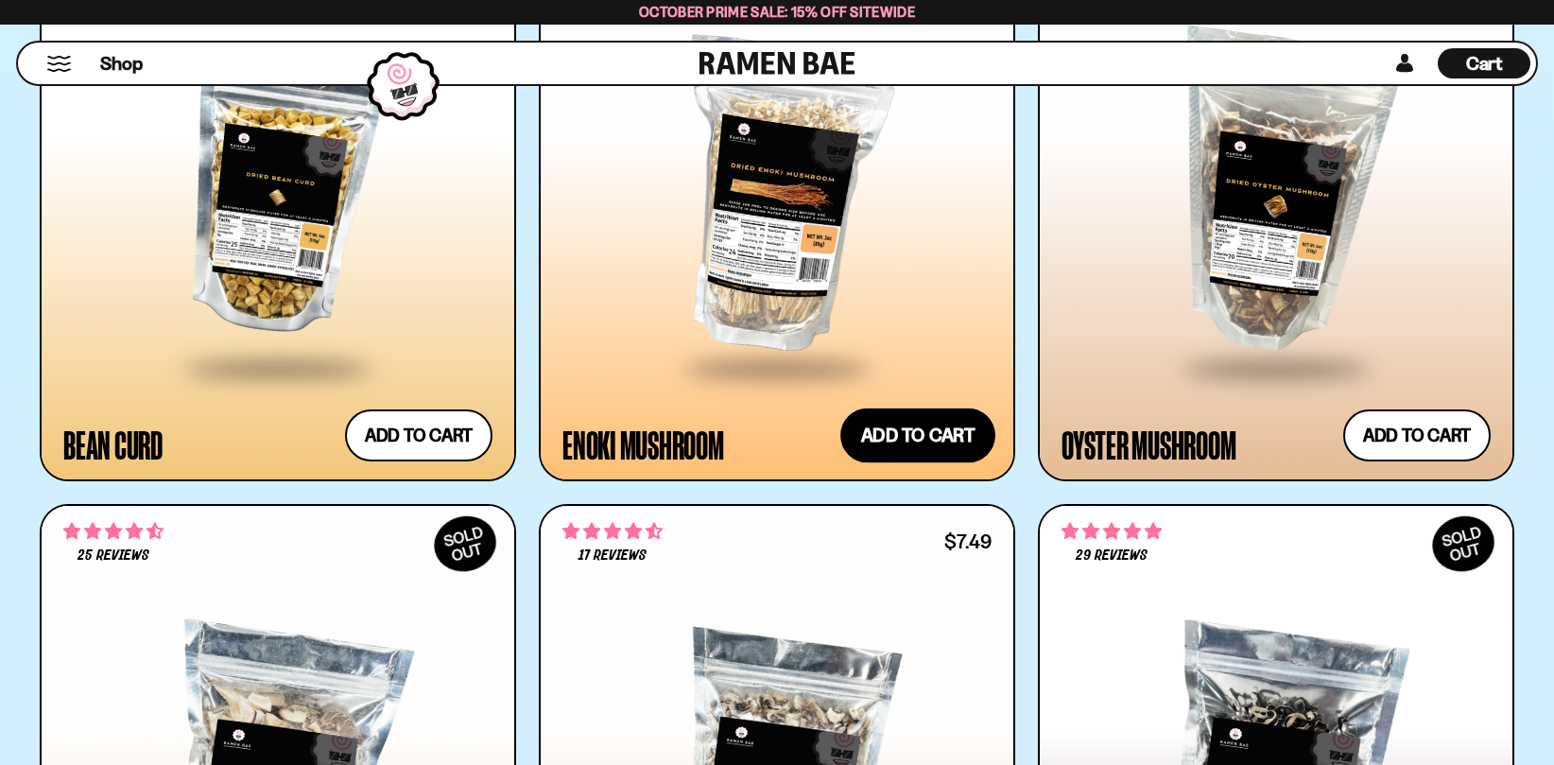
click at [964, 451] on button "Add to cart Add ― Regular price $7.49 Regular price Sale price $7.49 Unit price…" at bounding box center [917, 434] width 155 height 55
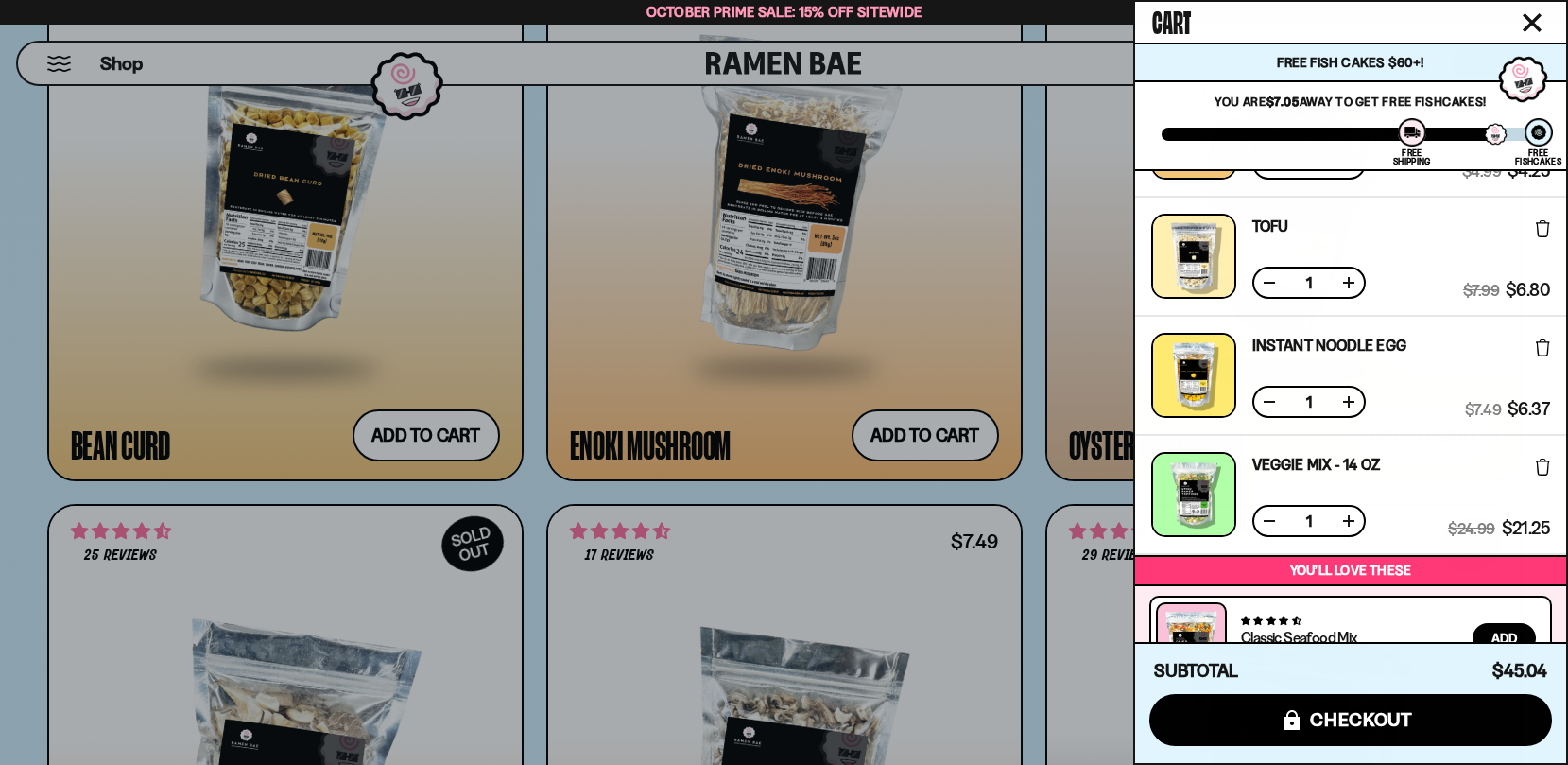
click at [1037, 499] on div at bounding box center [784, 382] width 1568 height 765
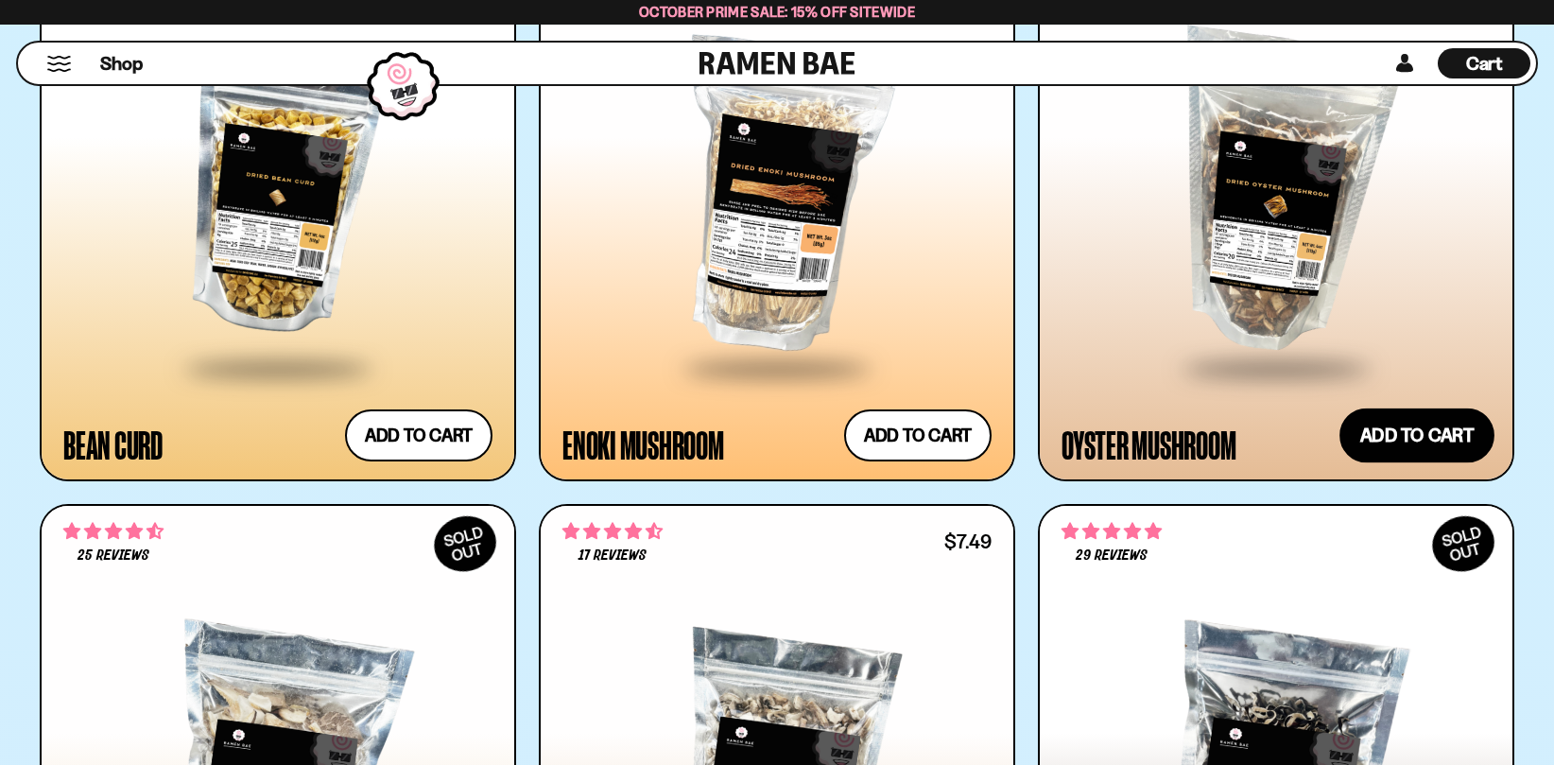
click at [1417, 450] on button "Add to cart Add ― Regular price $7.49 Regular price Sale price $7.49 Unit price…" at bounding box center [1416, 434] width 155 height 55
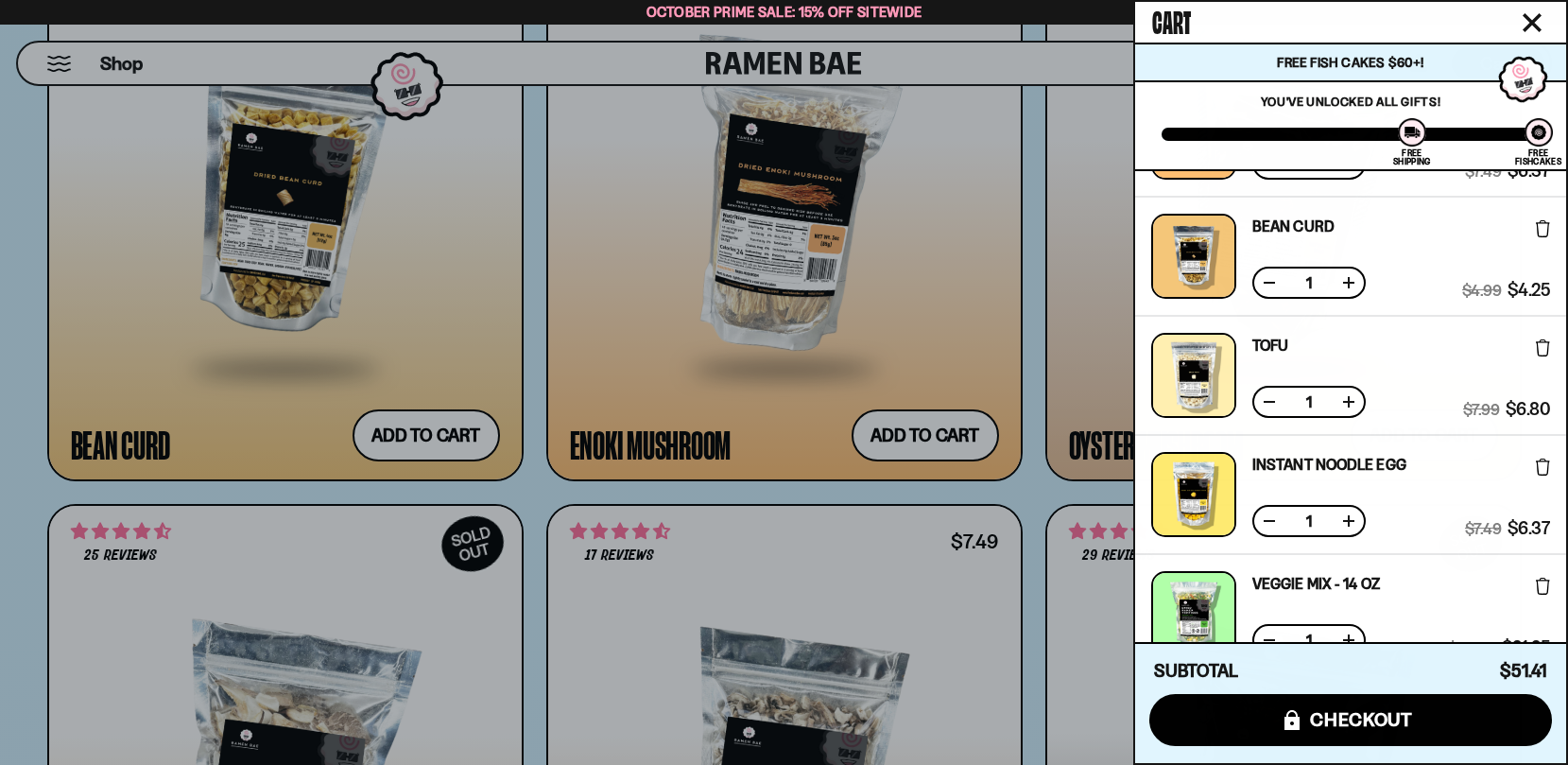
click at [609, 510] on div at bounding box center [784, 382] width 1568 height 765
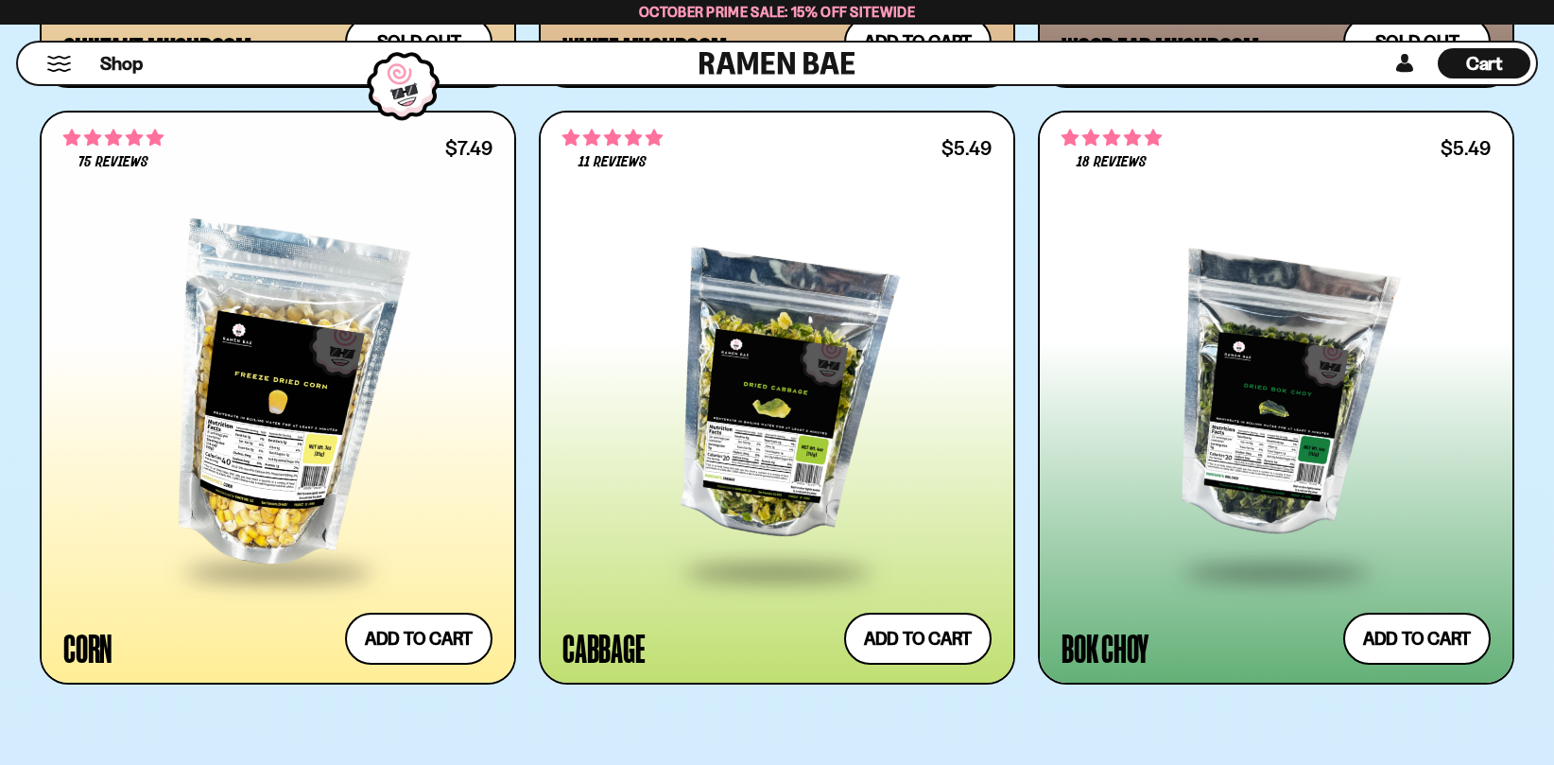
scroll to position [5292, 0]
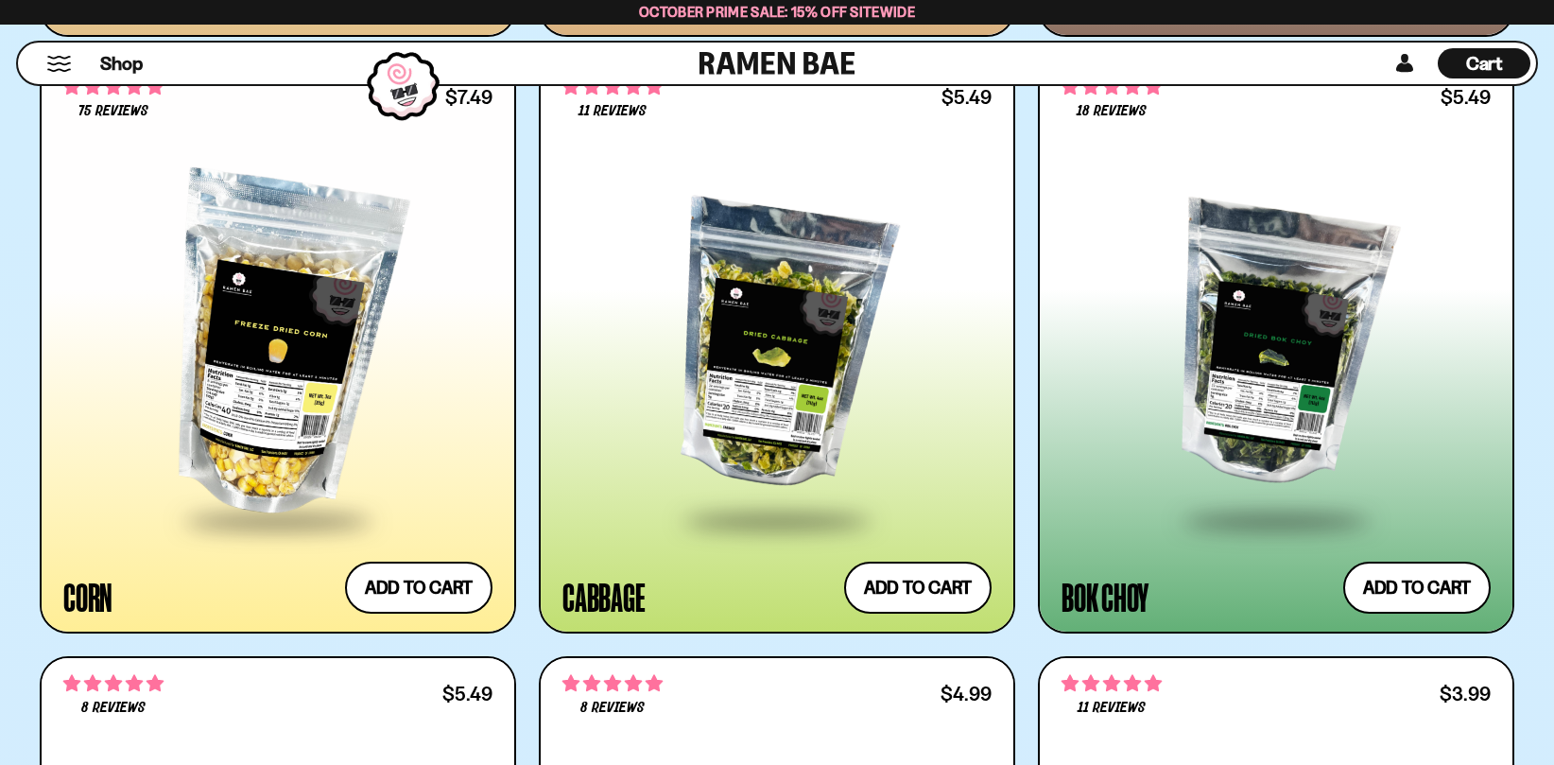
drag, startPoint x: 1042, startPoint y: 691, endPoint x: 645, endPoint y: 661, distance: 398.0
click at [966, 579] on button "Add to cart Add ― Regular price $5.49 Regular price Sale price $5.49 Unit price…" at bounding box center [917, 587] width 155 height 55
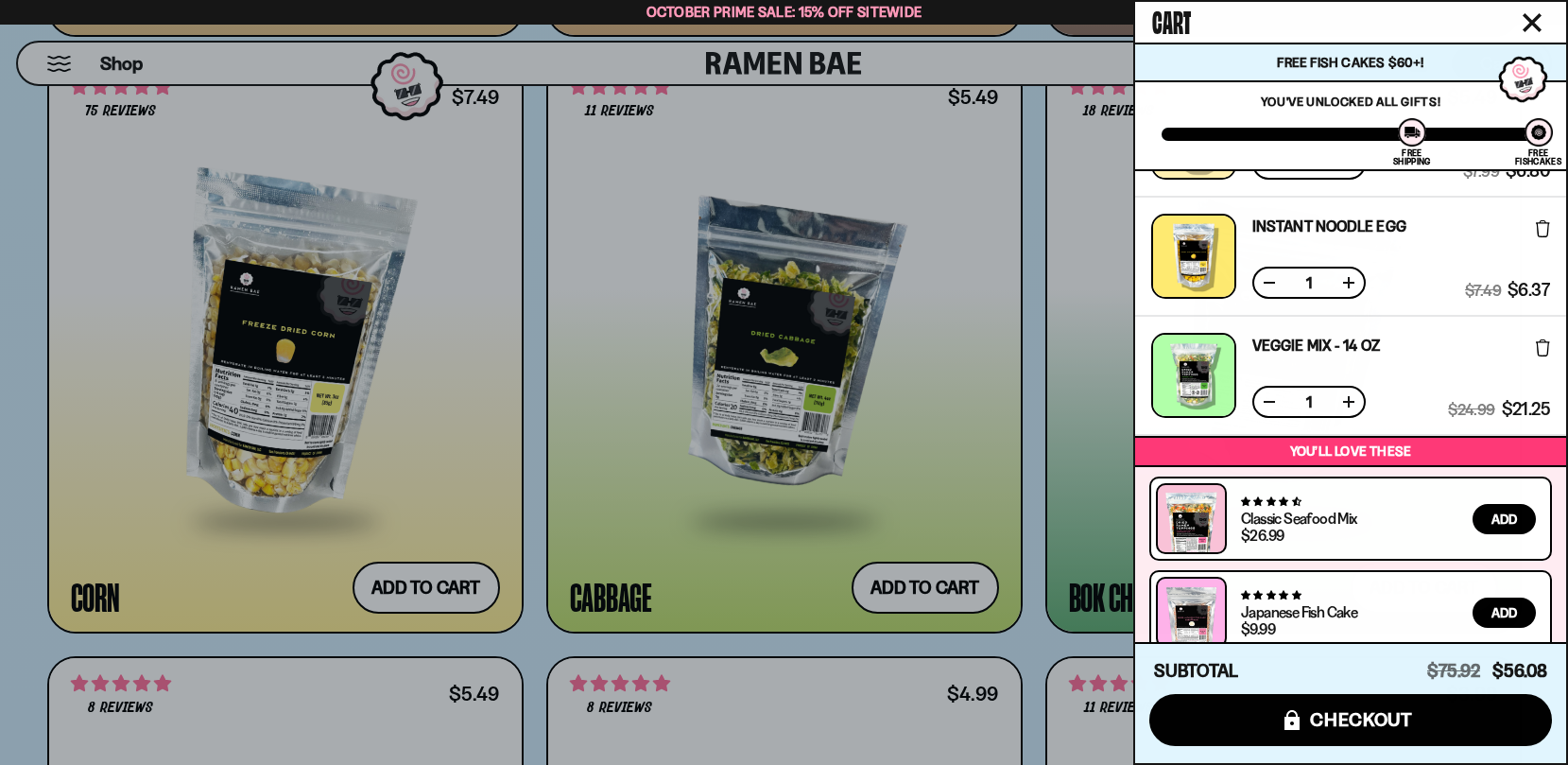
click at [1032, 604] on div at bounding box center [784, 382] width 1568 height 765
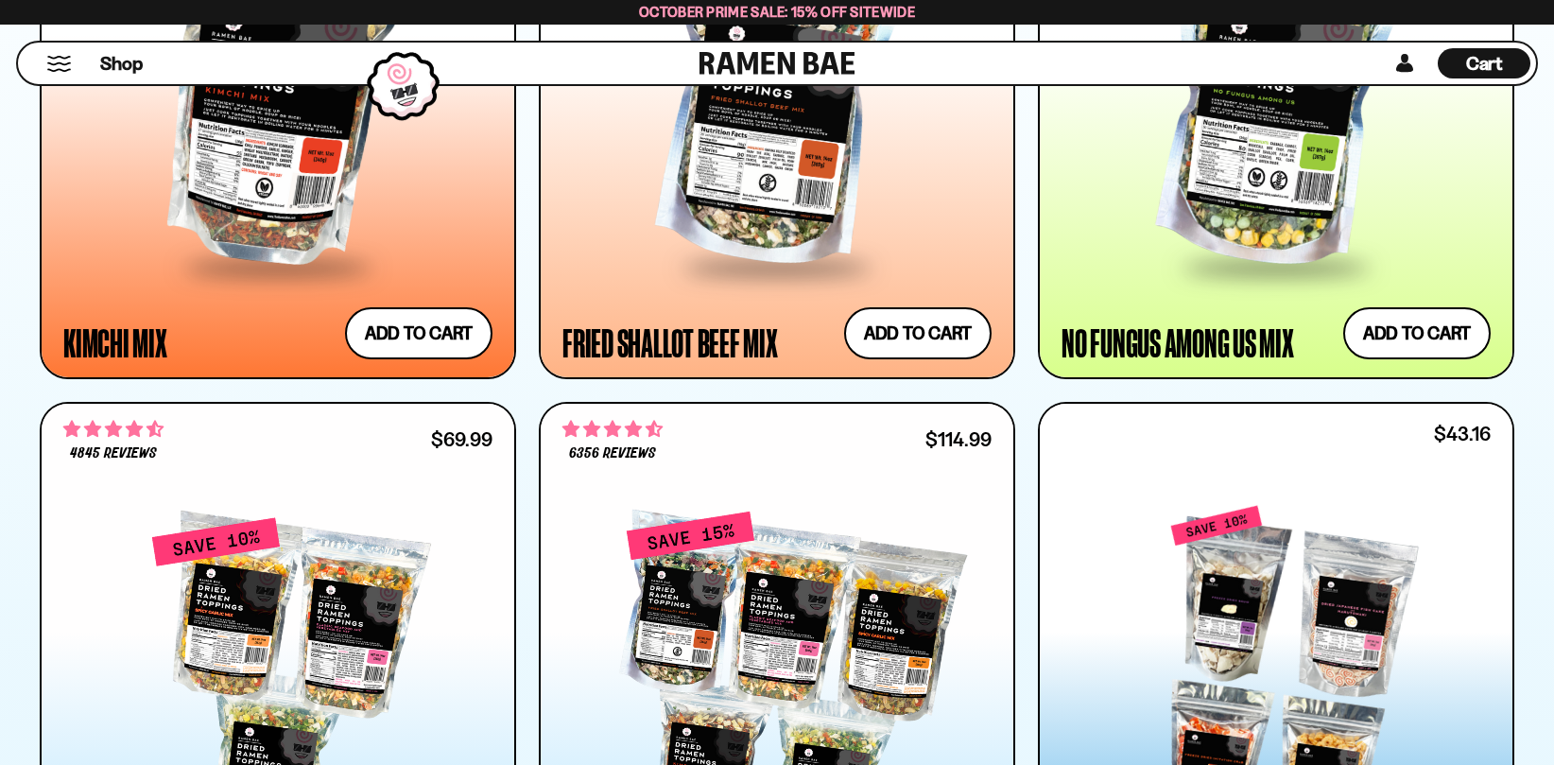
scroll to position [1701, 0]
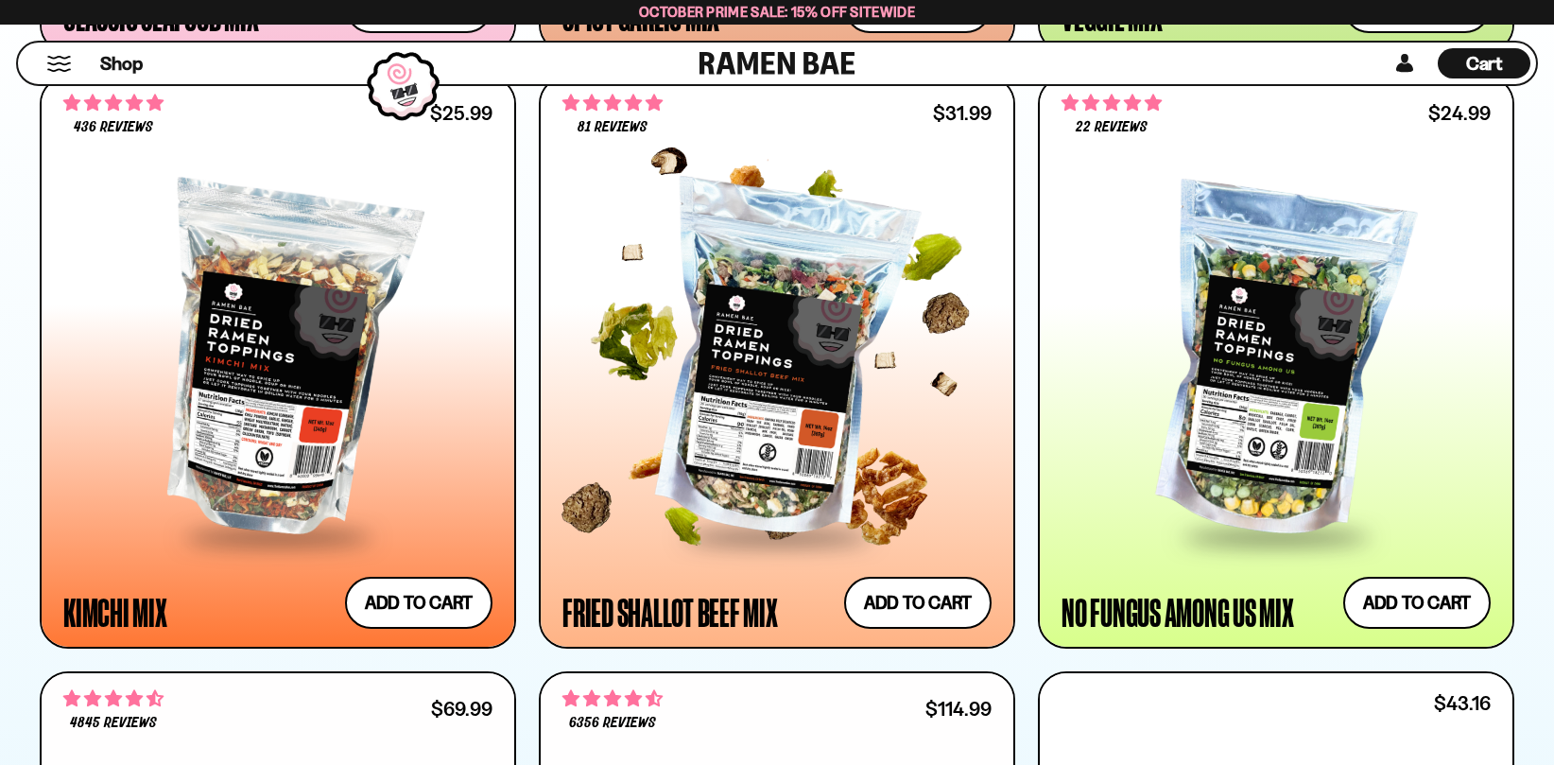
click at [782, 404] on div at bounding box center [776, 362] width 429 height 344
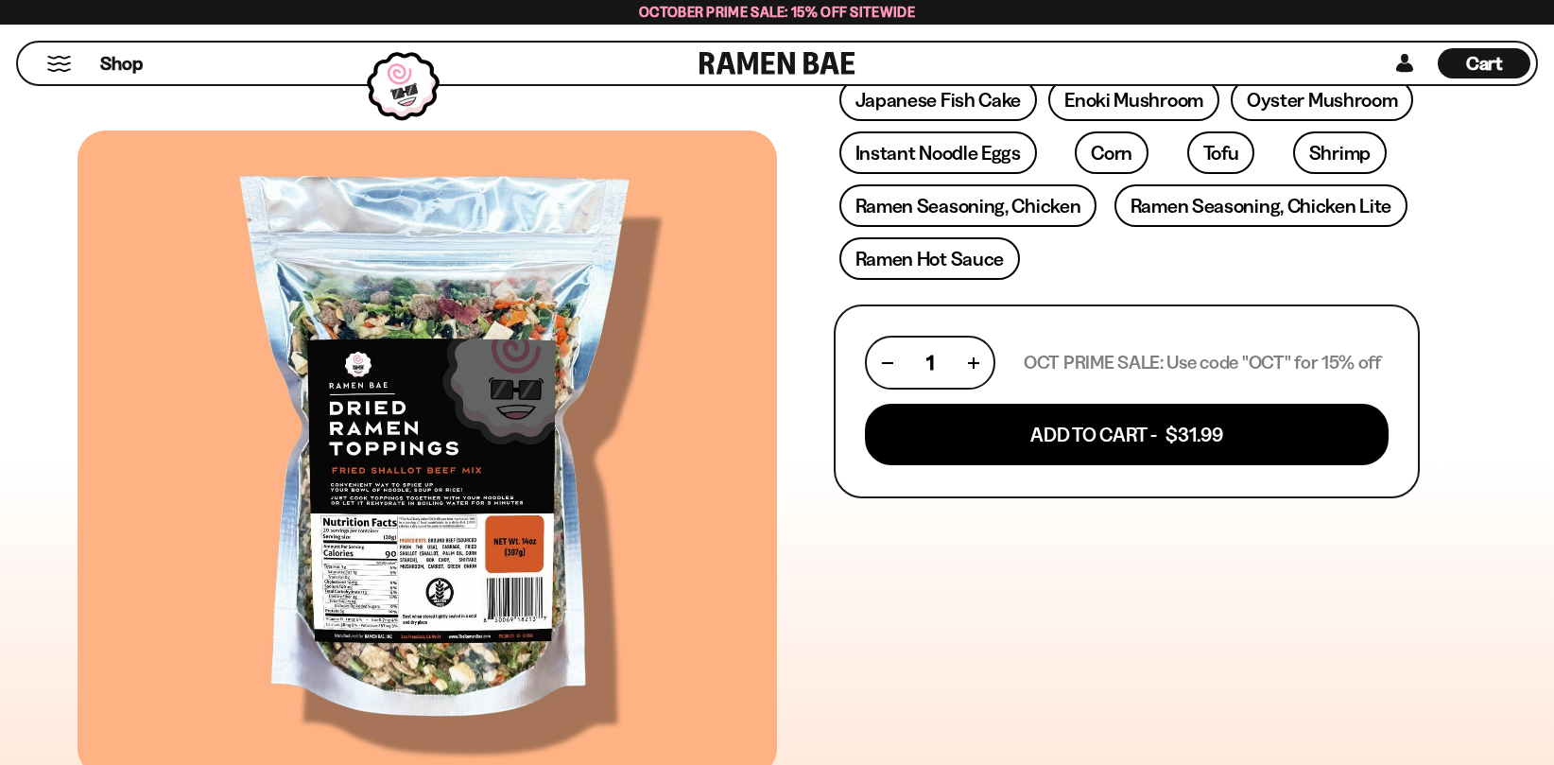
scroll to position [661, 0]
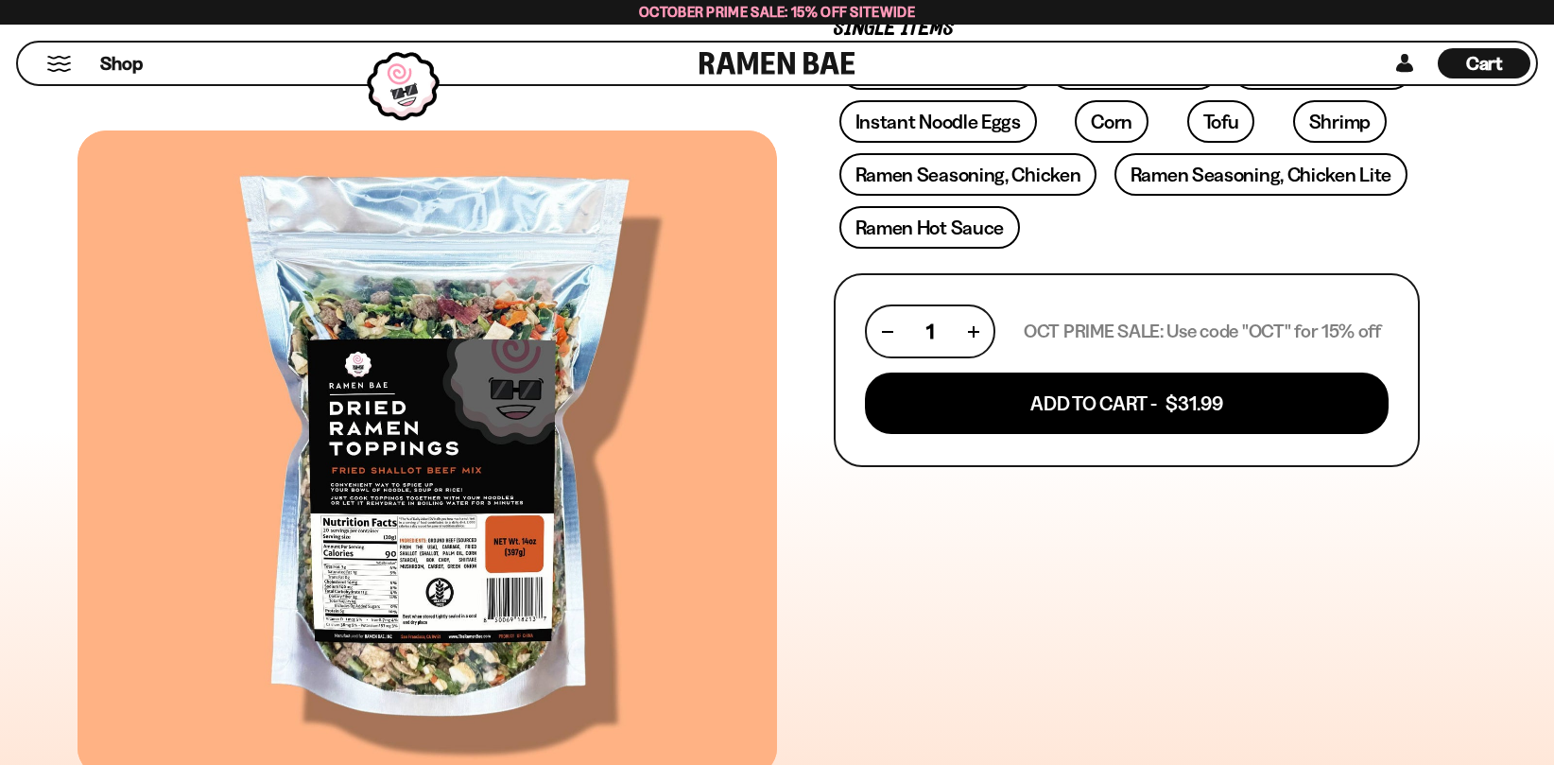
click at [469, 563] on div at bounding box center [426, 452] width 699 height 645
click at [442, 557] on div at bounding box center [426, 452] width 699 height 645
click at [440, 557] on div at bounding box center [426, 452] width 699 height 645
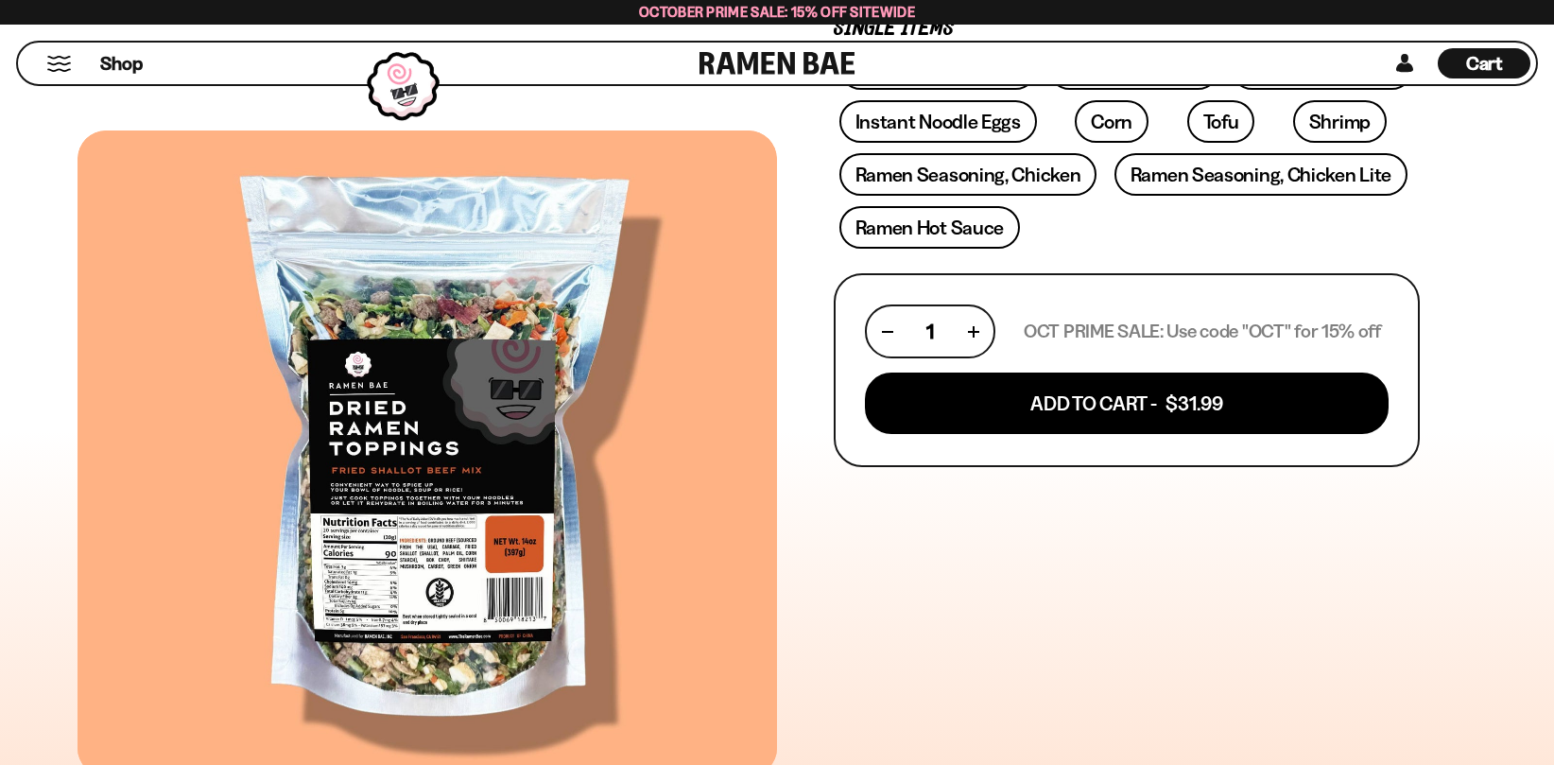
drag, startPoint x: 516, startPoint y: 563, endPoint x: 526, endPoint y: 514, distance: 50.2
click at [527, 513] on div at bounding box center [426, 452] width 699 height 645
drag, startPoint x: 526, startPoint y: 514, endPoint x: 474, endPoint y: 471, distance: 67.8
click at [474, 493] on div at bounding box center [426, 452] width 699 height 645
drag, startPoint x: 497, startPoint y: 325, endPoint x: 493, endPoint y: 279, distance: 46.5
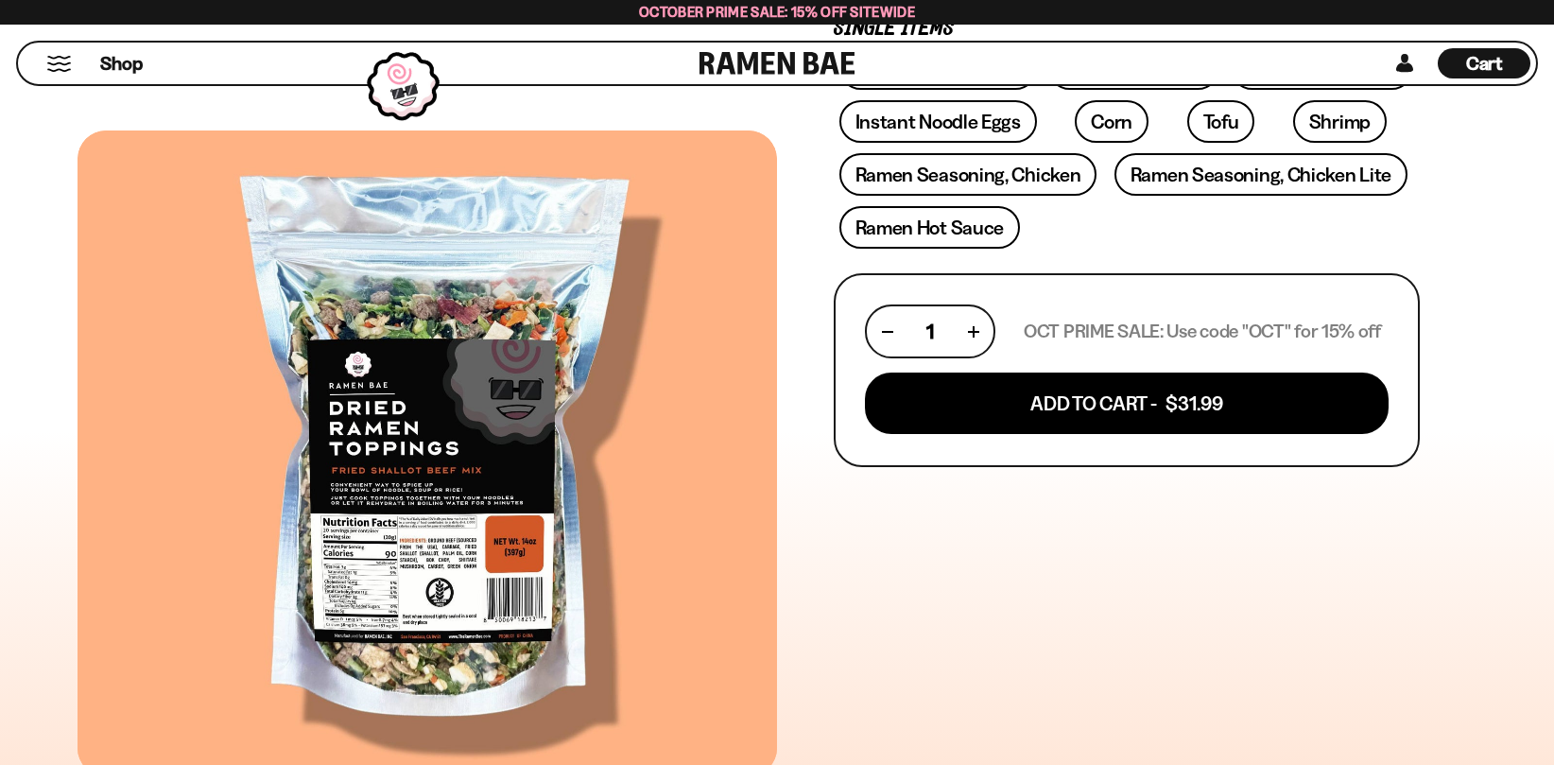
click at [493, 279] on div at bounding box center [426, 452] width 699 height 645
drag, startPoint x: 505, startPoint y: 377, endPoint x: 311, endPoint y: 228, distance: 244.6
click at [511, 365] on div at bounding box center [426, 452] width 699 height 645
drag, startPoint x: 311, startPoint y: 228, endPoint x: 26, endPoint y: -62, distance: 407.0
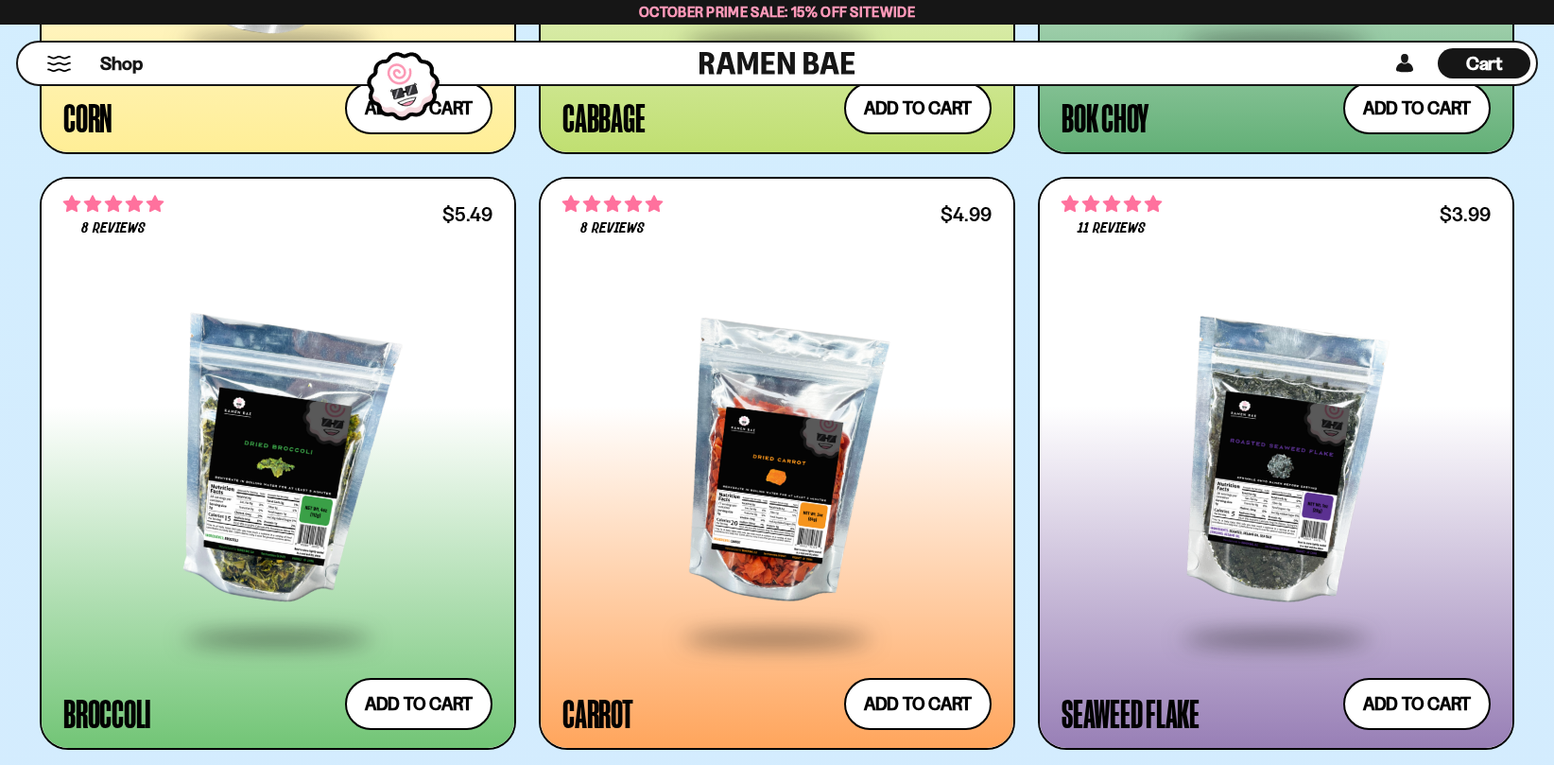
scroll to position [5481, 0]
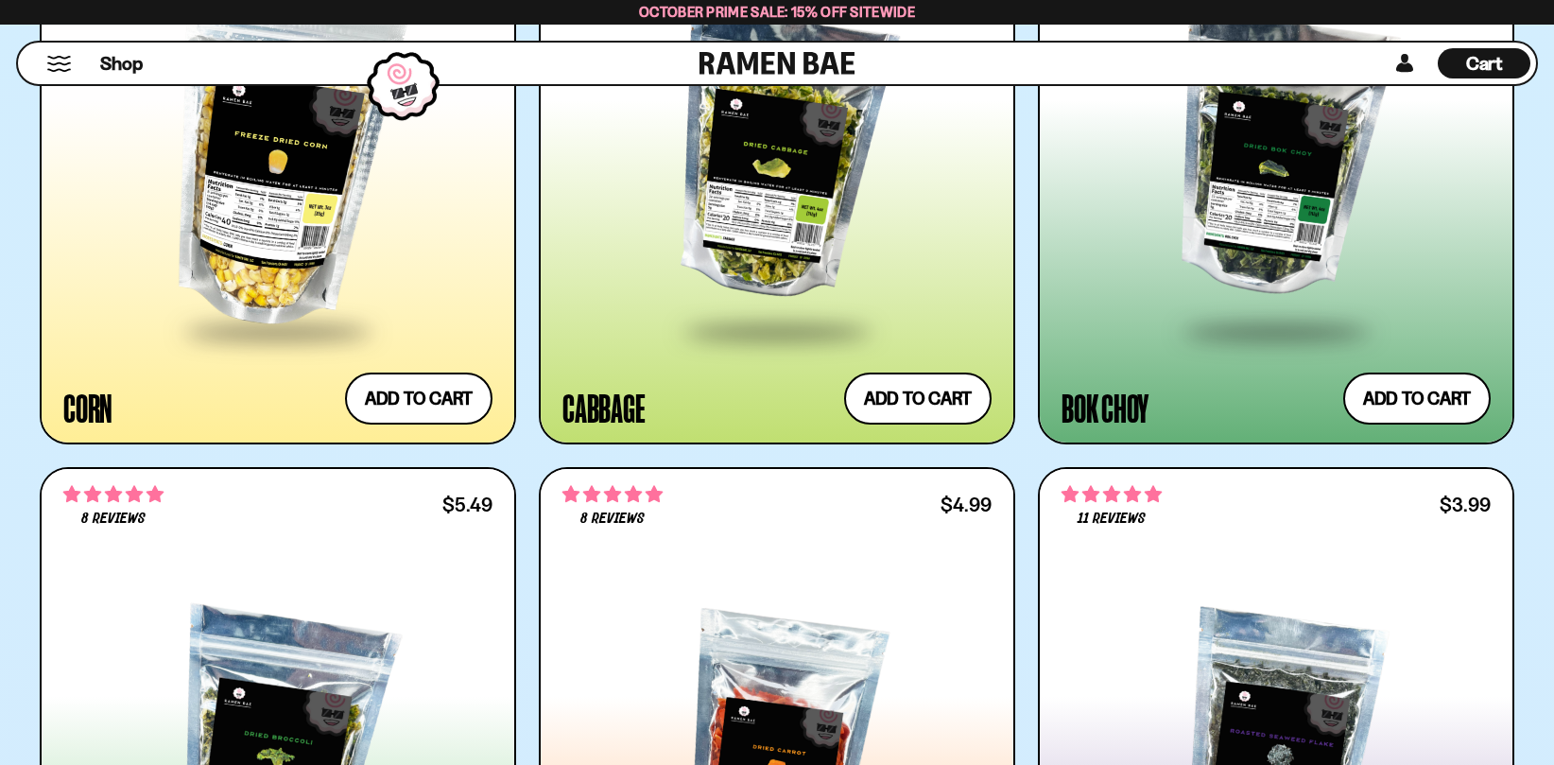
click at [1482, 63] on span "Cart" at bounding box center [1484, 63] width 37 height 23
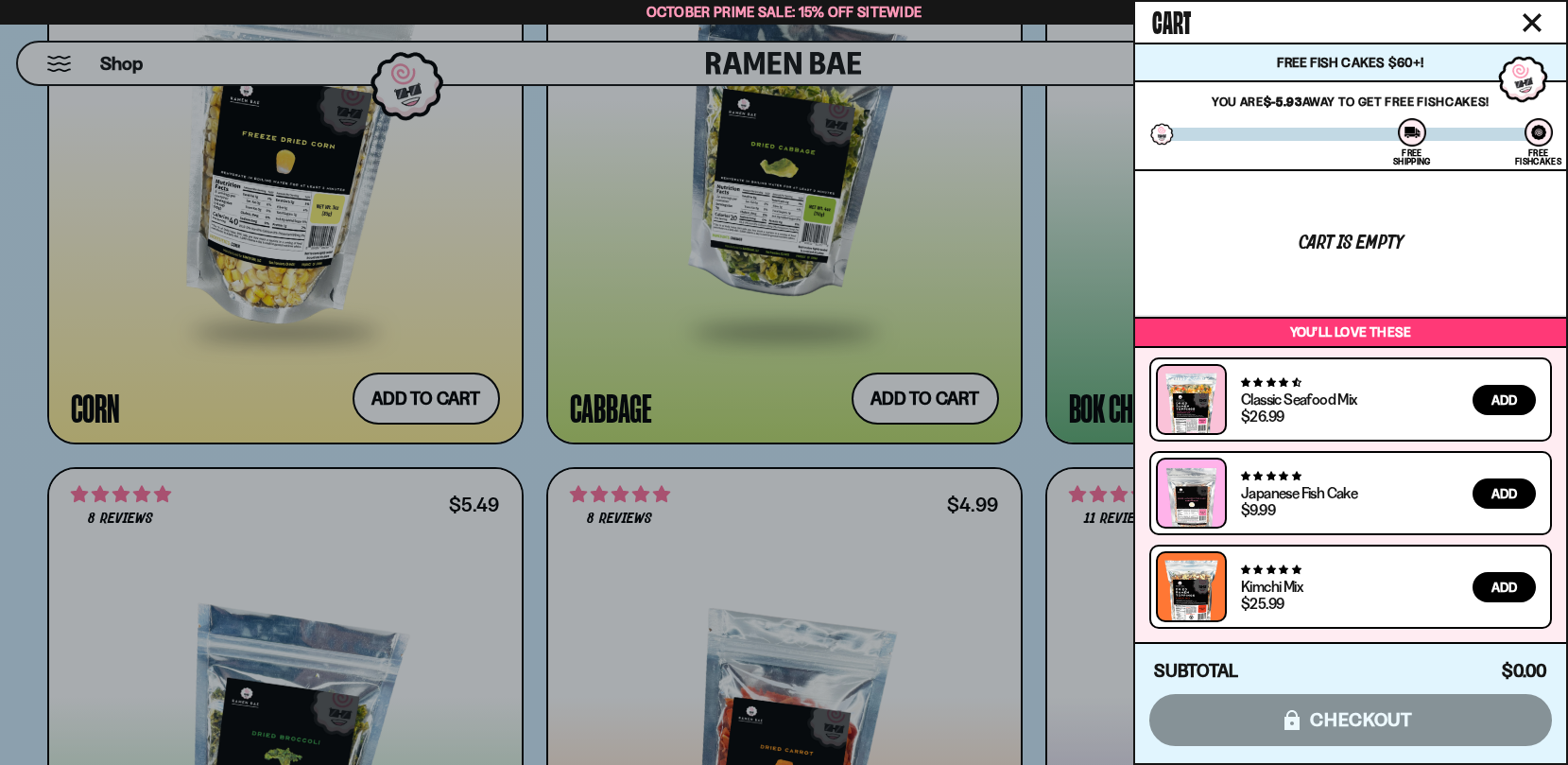
click at [712, 367] on div at bounding box center [784, 382] width 1568 height 765
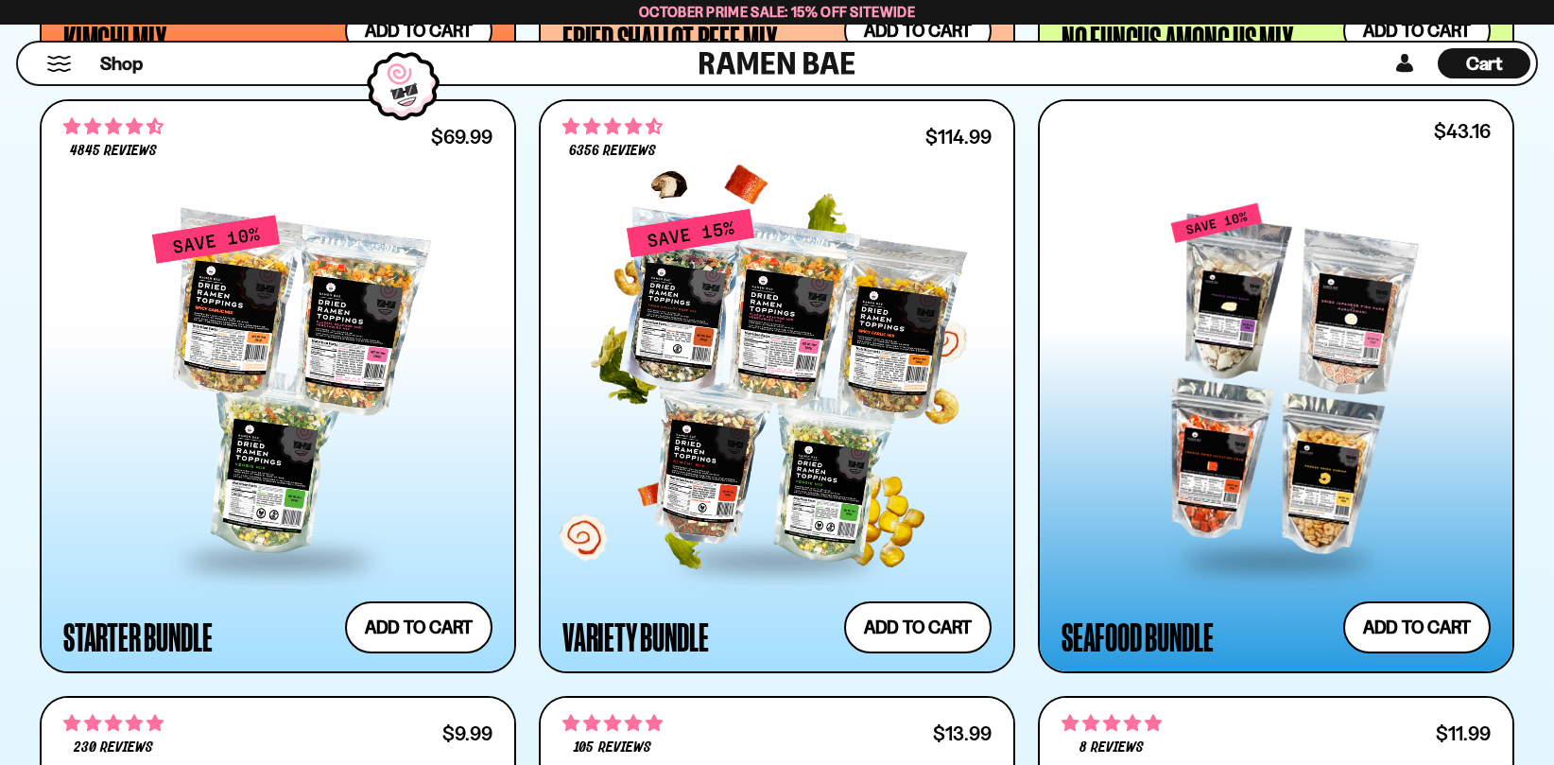
scroll to position [2268, 0]
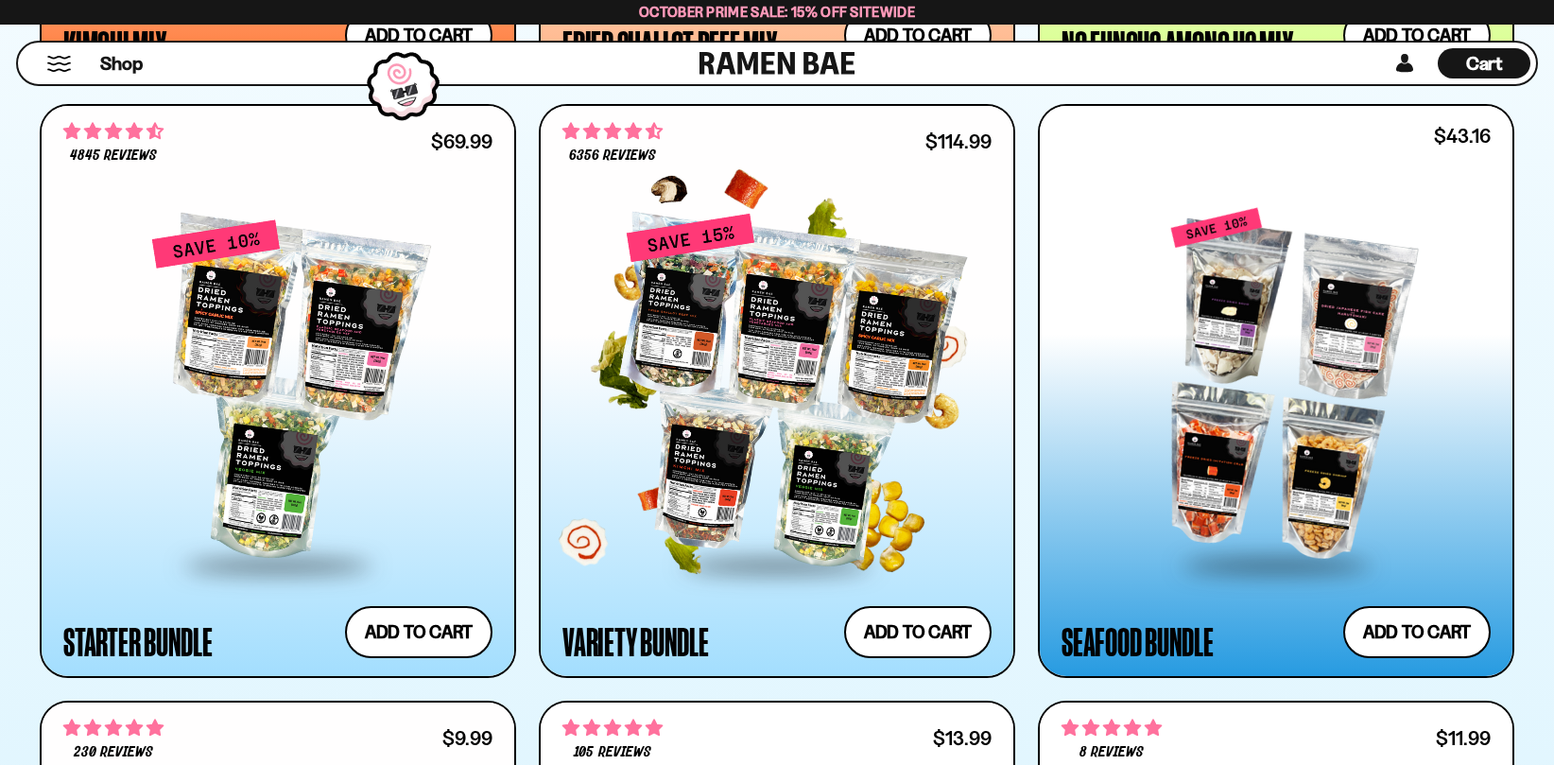
drag, startPoint x: 951, startPoint y: 327, endPoint x: 1027, endPoint y: 375, distance: 90.5
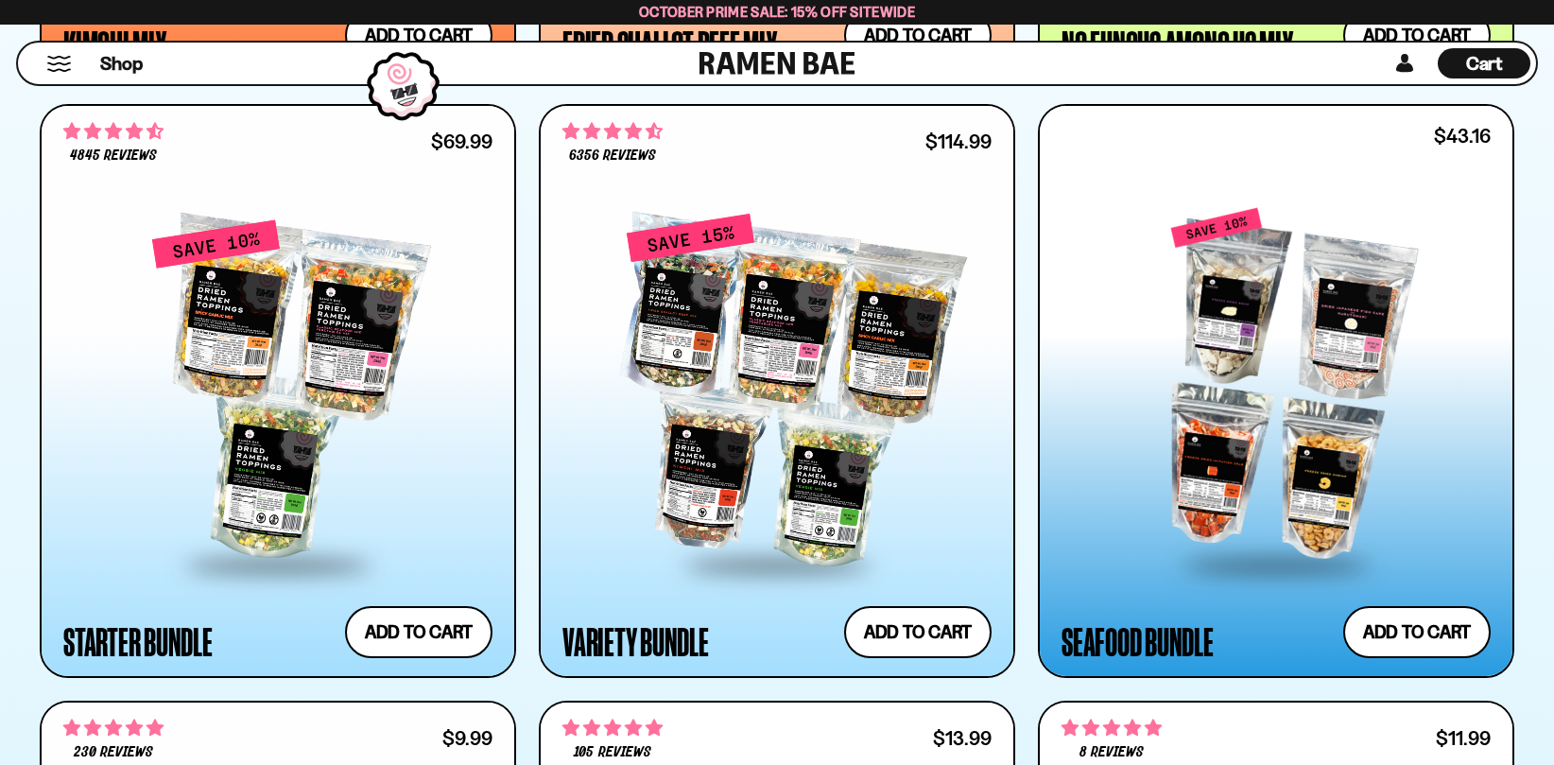
drag, startPoint x: 1027, startPoint y: 376, endPoint x: 1486, endPoint y: 343, distance: 460.5
click at [1486, 343] on div at bounding box center [1275, 385] width 429 height 354
